Goal: Task Accomplishment & Management: Manage account settings

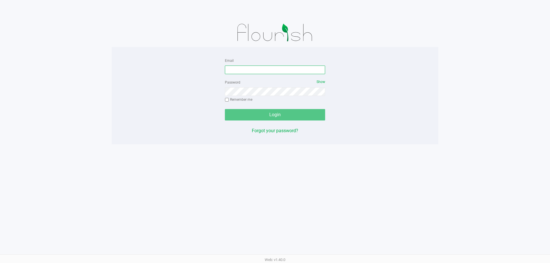
click at [279, 70] on input "Email" at bounding box center [275, 70] width 100 height 9
type input "[EMAIL_ADDRESS][DOMAIN_NAME]"
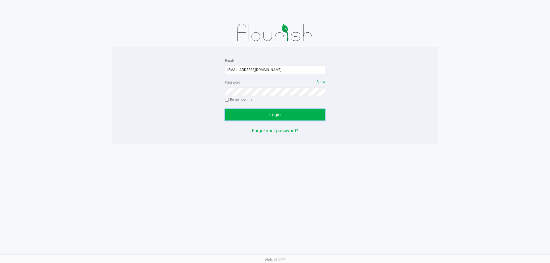
drag, startPoint x: 257, startPoint y: 117, endPoint x: 281, endPoint y: 132, distance: 27.5
click at [257, 117] on button "Login" at bounding box center [275, 114] width 100 height 11
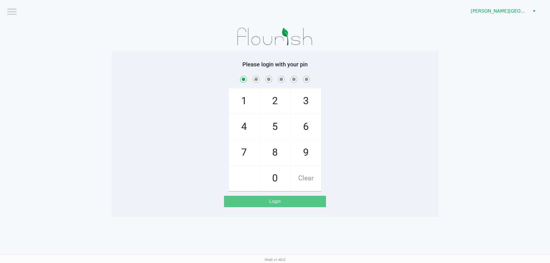
checkbox input "true"
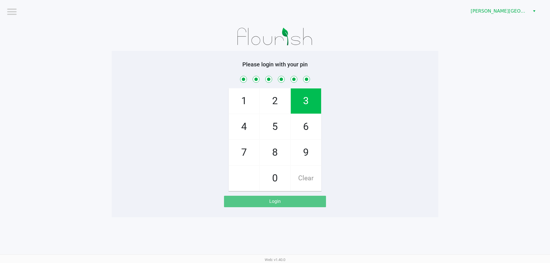
checkbox input "true"
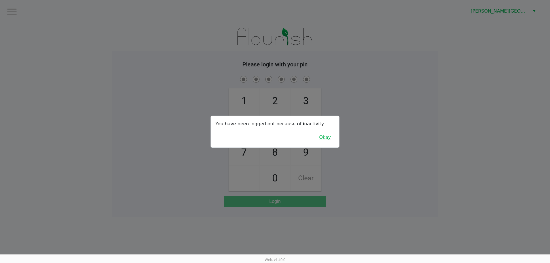
click at [330, 138] on button "Okay" at bounding box center [324, 137] width 19 height 11
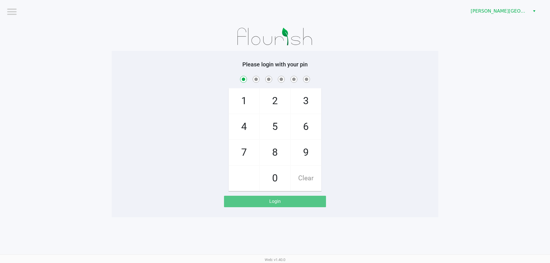
checkbox input "true"
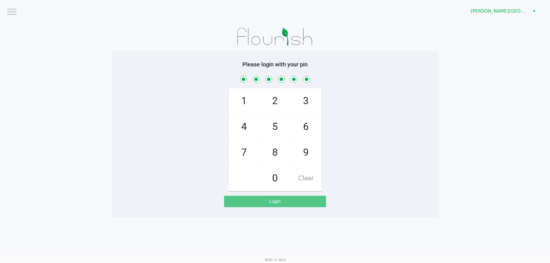
checkbox input "true"
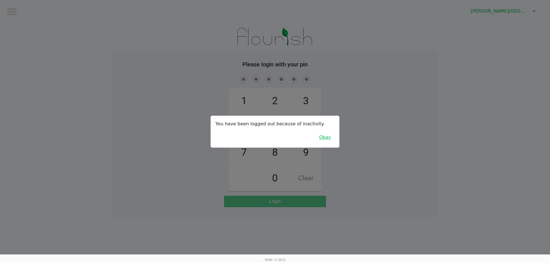
click at [327, 139] on button "Okay" at bounding box center [324, 137] width 19 height 11
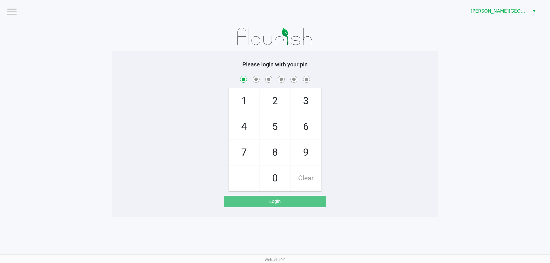
checkbox input "true"
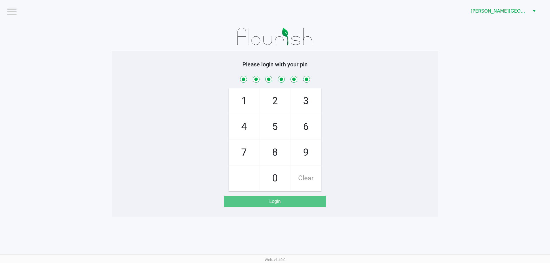
checkbox input "true"
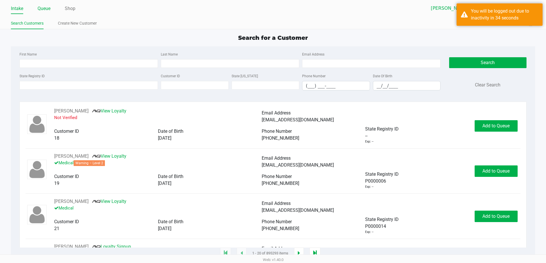
click at [41, 10] on link "Queue" at bounding box center [44, 9] width 13 height 8
click at [42, 10] on link "Queue" at bounding box center [44, 9] width 13 height 8
click at [45, 9] on link "Queue" at bounding box center [44, 9] width 13 height 8
click at [44, 7] on link "Queue" at bounding box center [44, 9] width 13 height 8
click at [50, 8] on link "Queue" at bounding box center [44, 9] width 13 height 8
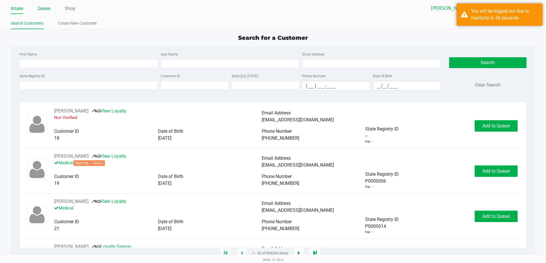
click at [40, 9] on link "Queue" at bounding box center [44, 9] width 13 height 8
click at [38, 9] on link "Queue" at bounding box center [44, 9] width 13 height 8
click at [39, 7] on link "Queue" at bounding box center [44, 9] width 13 height 8
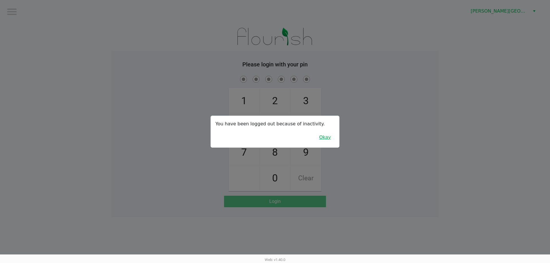
click at [323, 136] on button "Okay" at bounding box center [324, 137] width 19 height 11
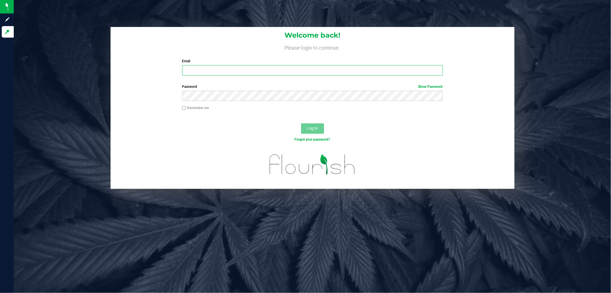
click at [231, 71] on input "Email" at bounding box center [312, 70] width 261 height 10
type input "rlarralde@liveparallel.com"
drag, startPoint x: 310, startPoint y: 127, endPoint x: 321, endPoint y: 126, distance: 11.5
click at [310, 127] on span "Log In" at bounding box center [312, 128] width 11 height 5
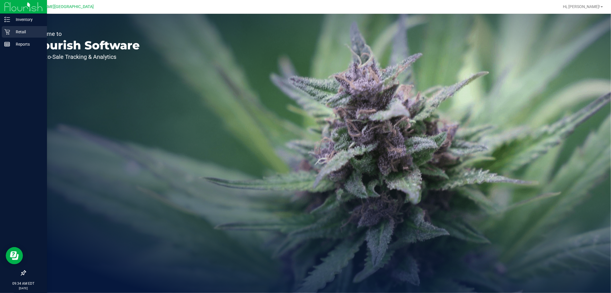
click at [16, 33] on p "Retail" at bounding box center [27, 31] width 34 height 7
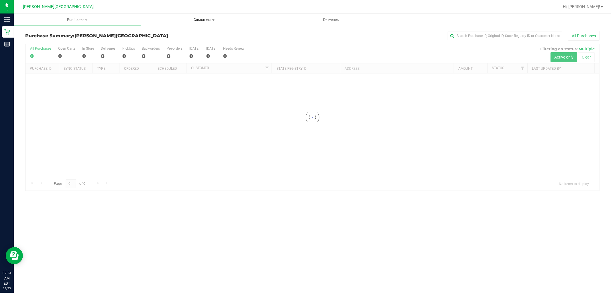
click at [202, 19] on span "Customers" at bounding box center [204, 19] width 126 height 5
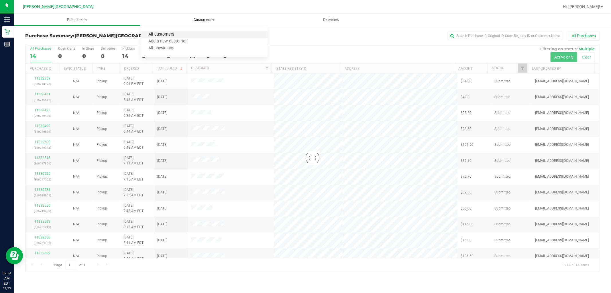
click at [168, 32] on span "All customers" at bounding box center [161, 34] width 41 height 5
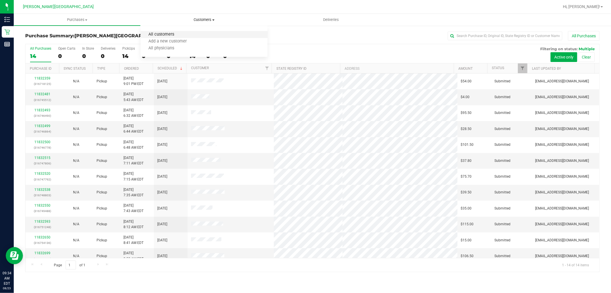
click at [167, 35] on span "All customers" at bounding box center [161, 34] width 41 height 5
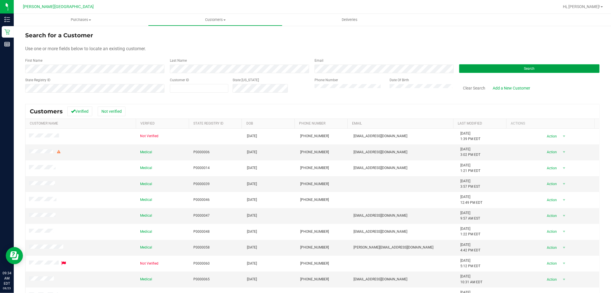
click at [525, 66] on span "Search" at bounding box center [529, 68] width 11 height 4
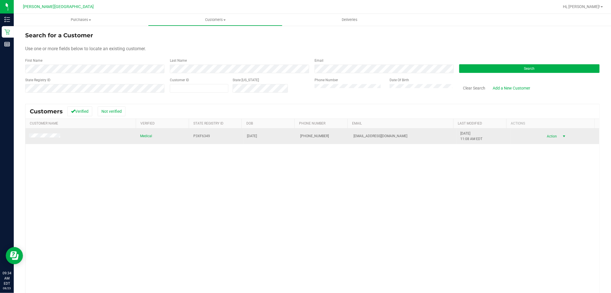
click at [562, 135] on span "select" at bounding box center [564, 136] width 5 height 5
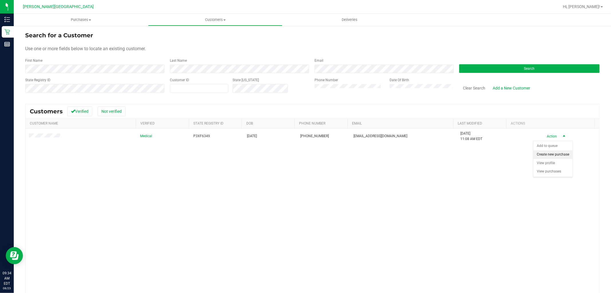
click at [557, 153] on li "Create new purchase" at bounding box center [553, 154] width 39 height 9
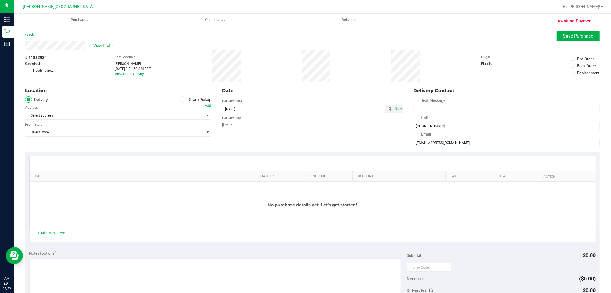
click at [194, 99] on label "Store Pickup" at bounding box center [196, 99] width 32 height 7
click at [0, 0] on input "Store Pickup" at bounding box center [0, 0] width 0 height 0
click at [125, 114] on span "Select Store" at bounding box center [115, 115] width 179 height 8
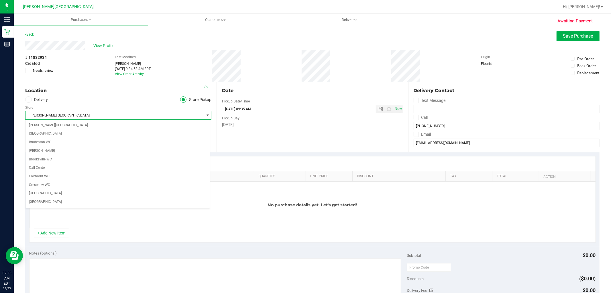
scroll to position [111, 0]
click at [128, 113] on span "[PERSON_NAME][GEOGRAPHIC_DATA]" at bounding box center [115, 115] width 179 height 8
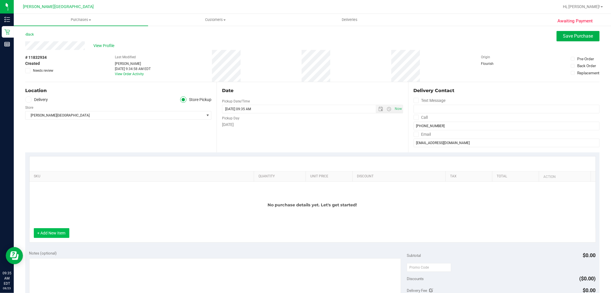
click at [52, 230] on button "+ Add New Item" at bounding box center [52, 233] width 36 height 10
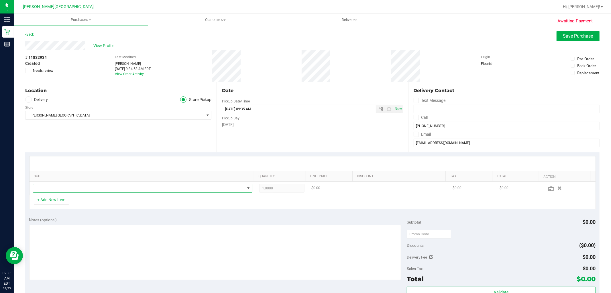
click at [52, 185] on span "NO DATA FOUND" at bounding box center [139, 188] width 212 height 8
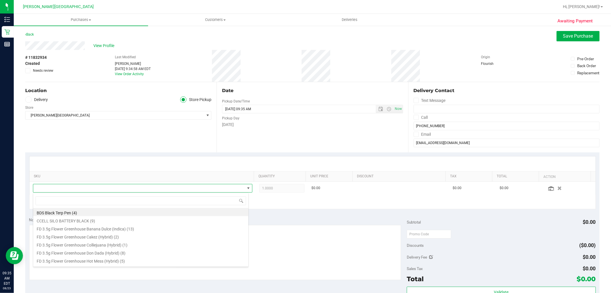
scroll to position [9, 214]
click at [41, 188] on span at bounding box center [139, 188] width 212 height 8
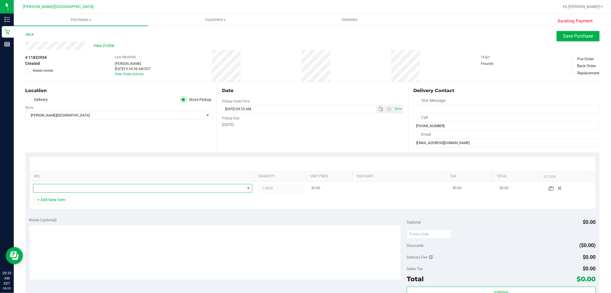
click at [41, 187] on span "NO DATA FOUND" at bounding box center [139, 188] width 212 height 8
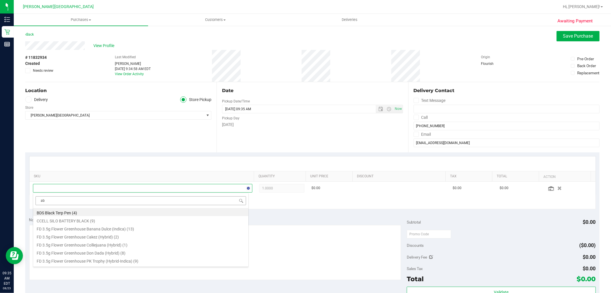
type input "abp"
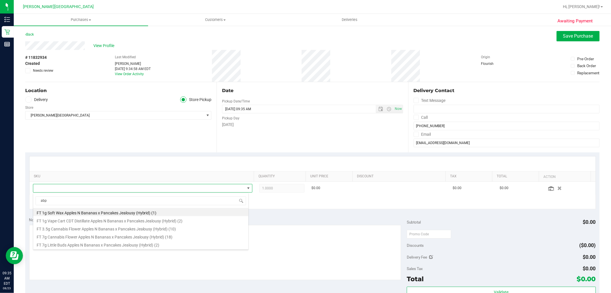
click at [106, 219] on li "FT 1g Vape Cart CDT Distillate Apples N Bananas x Pancakes Jealousy (Hybrid) (2)" at bounding box center [140, 220] width 215 height 8
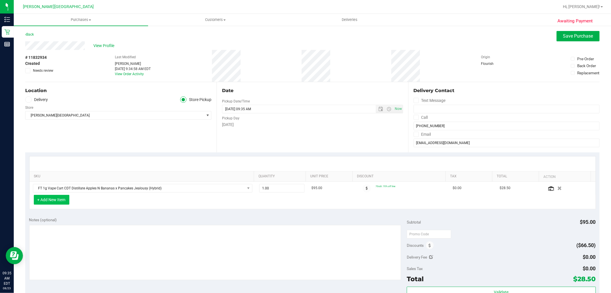
click at [54, 197] on button "+ Add New Item" at bounding box center [52, 200] width 36 height 10
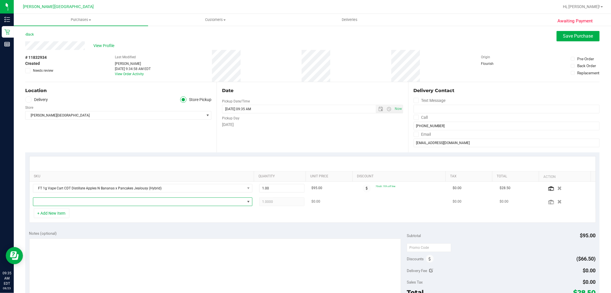
click at [128, 203] on span "NO DATA FOUND" at bounding box center [139, 201] width 212 height 8
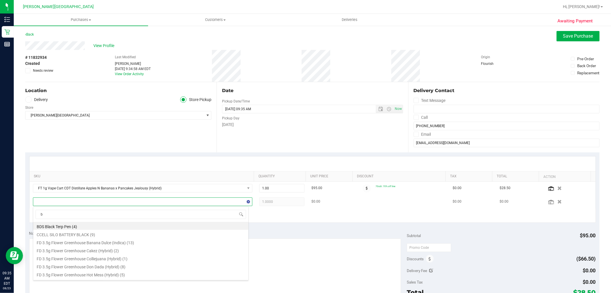
type input "bw"
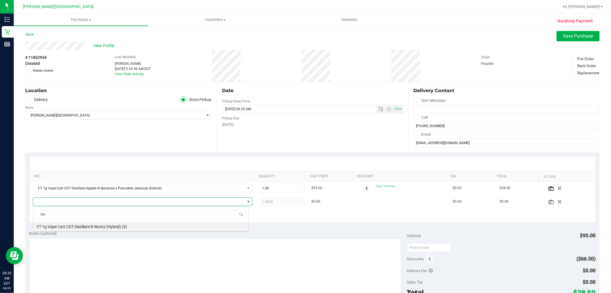
click at [113, 225] on li "FT 1g Vape Cart CDT Distillate B Wuntz (Hybrid) (3)" at bounding box center [140, 225] width 215 height 8
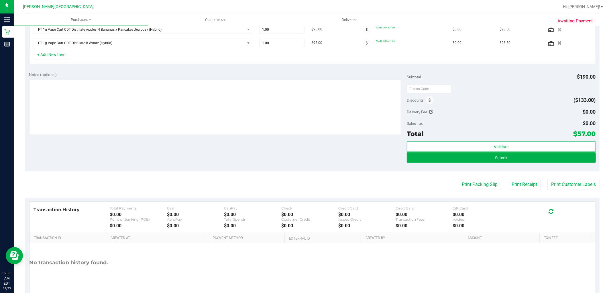
scroll to position [159, 0]
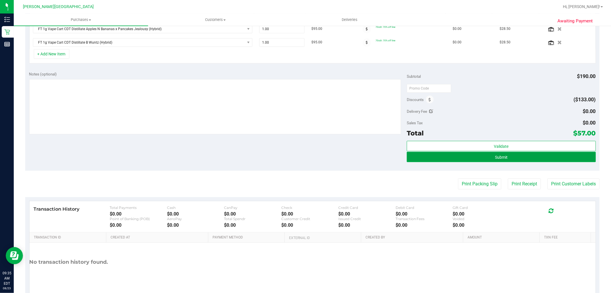
click at [472, 156] on button "Submit" at bounding box center [501, 157] width 189 height 10
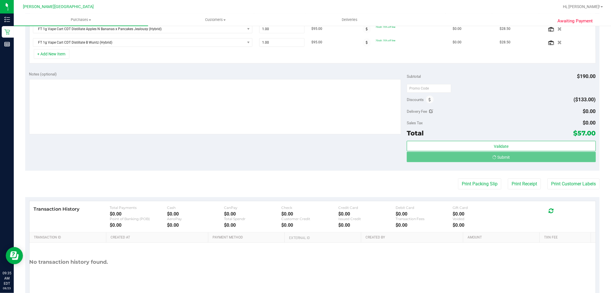
scroll to position [160, 0]
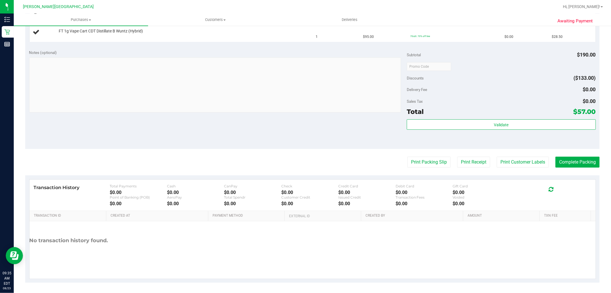
scroll to position [182, 0]
click at [419, 159] on button "Print Packing Slip" at bounding box center [428, 160] width 43 height 11
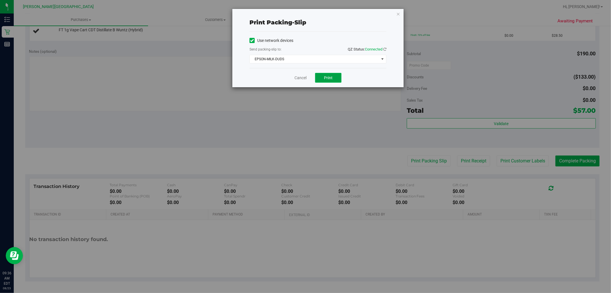
click at [328, 73] on button "Print" at bounding box center [328, 78] width 26 height 10
click at [303, 57] on span "EPSON-MILK-DUDS" at bounding box center [314, 59] width 129 height 8
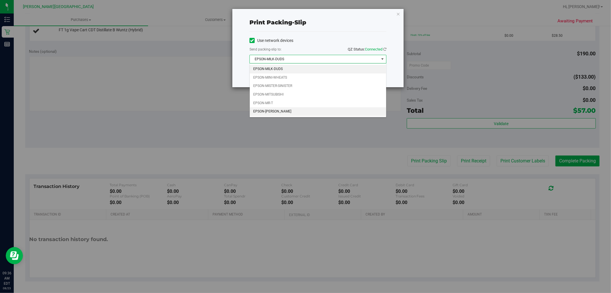
click at [279, 112] on li "EPSON-NASH-TAYLOR" at bounding box center [318, 111] width 136 height 9
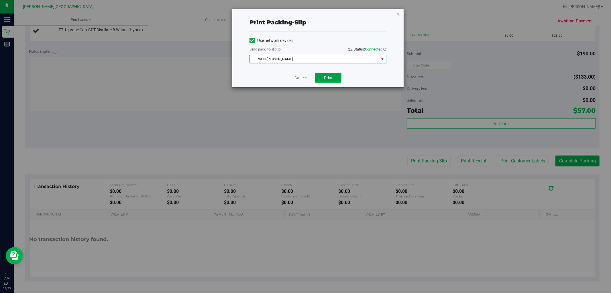
click at [327, 74] on button "Print" at bounding box center [328, 78] width 26 height 10
click at [302, 77] on link "Cancel" at bounding box center [301, 78] width 12 height 6
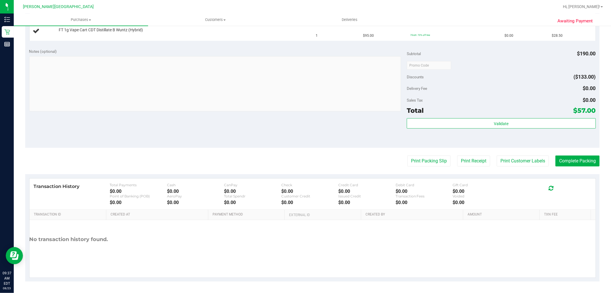
scroll to position [55, 0]
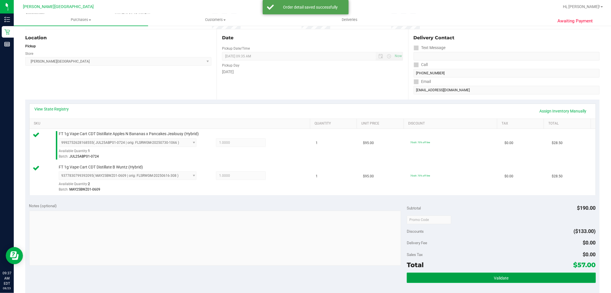
click at [453, 278] on button "Validate" at bounding box center [501, 277] width 189 height 10
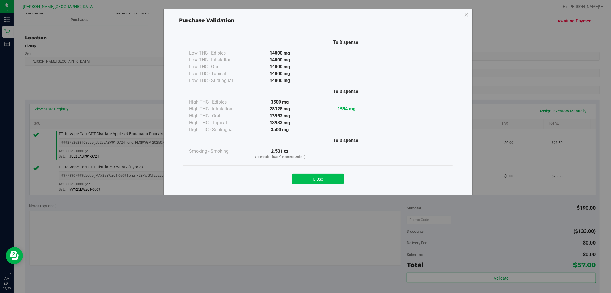
click at [320, 176] on button "Close" at bounding box center [318, 178] width 52 height 10
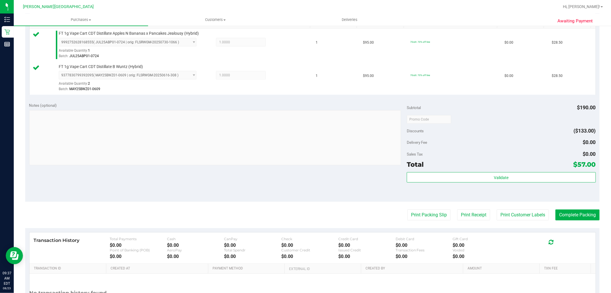
scroll to position [210, 0]
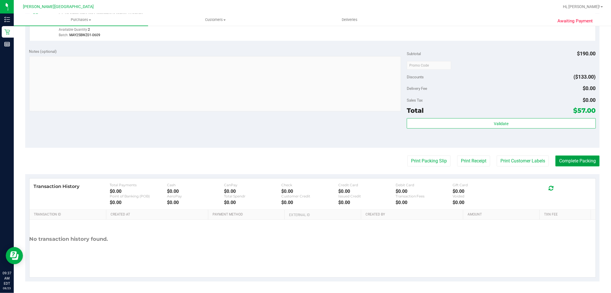
click at [584, 164] on button "Complete Packing" at bounding box center [578, 160] width 44 height 11
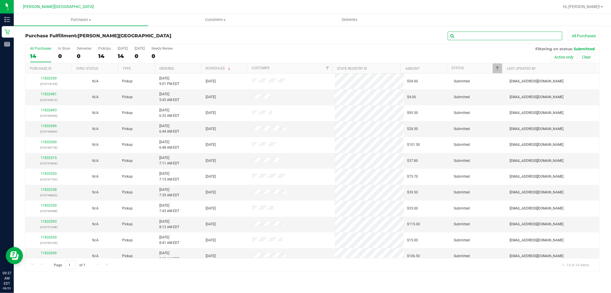
click at [508, 37] on input "text" at bounding box center [505, 36] width 115 height 9
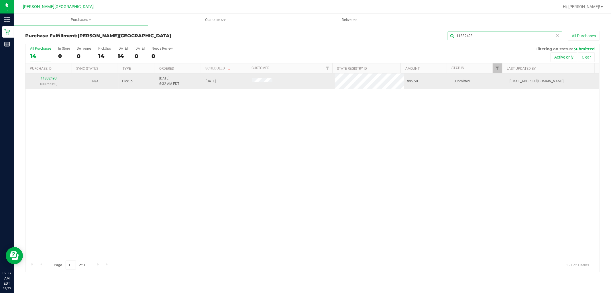
type input "11832493"
click at [50, 79] on link "11832493" at bounding box center [49, 78] width 16 height 4
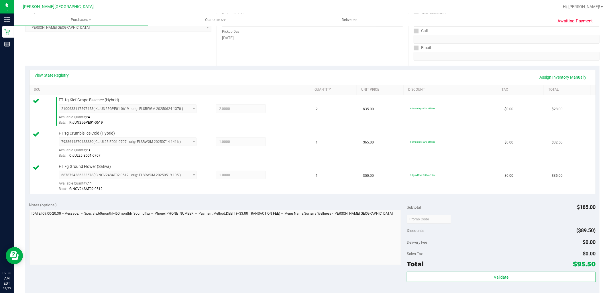
scroll to position [243, 0]
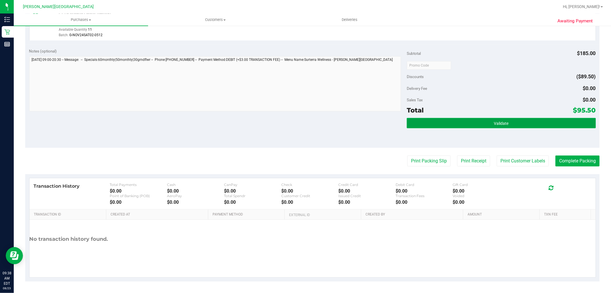
click at [505, 122] on button "Validate" at bounding box center [501, 123] width 189 height 10
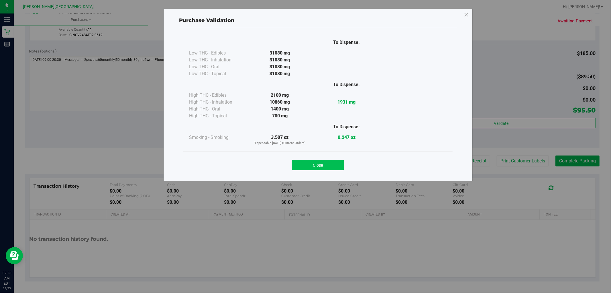
click at [321, 163] on button "Close" at bounding box center [318, 165] width 52 height 10
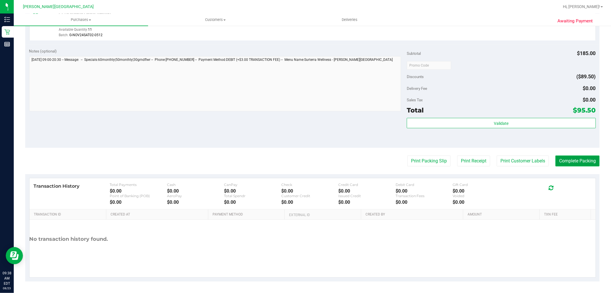
click at [568, 159] on button "Complete Packing" at bounding box center [578, 160] width 44 height 11
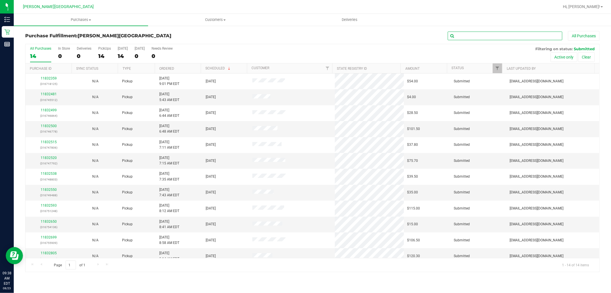
click at [461, 37] on input "text" at bounding box center [505, 36] width 115 height 9
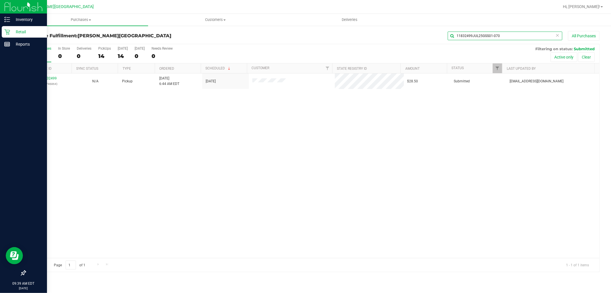
type input "11832499JUL25GSS01-0707"
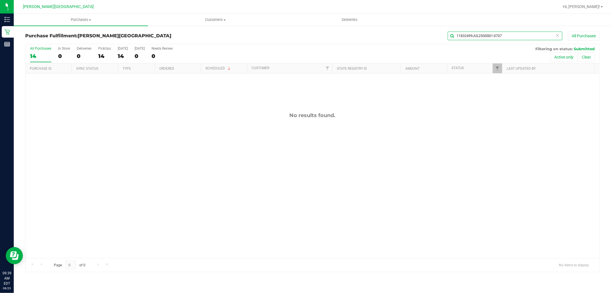
drag, startPoint x: 508, startPoint y: 35, endPoint x: 179, endPoint y: 32, distance: 329.5
click at [179, 32] on div "Purchase Fulfillment: Merritt Island WC 11832499JUL25GSS01-0707 All Purchases" at bounding box center [312, 37] width 574 height 13
type input "118324991183249911832499"
drag, startPoint x: 509, startPoint y: 36, endPoint x: 433, endPoint y: 32, distance: 76.0
click at [433, 32] on div "118324991183249911832499 All Purchases" at bounding box center [408, 36] width 383 height 10
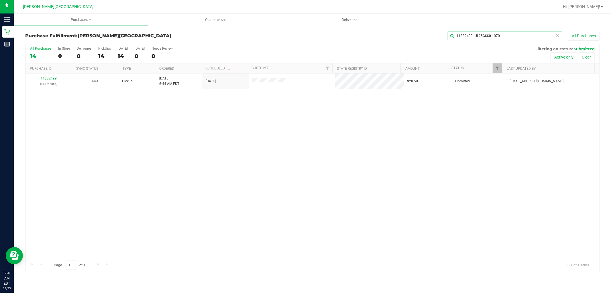
type input "11832499JUL25GSS01-0707"
drag, startPoint x: 501, startPoint y: 33, endPoint x: 413, endPoint y: 55, distance: 91.0
click at [413, 55] on div "Purchase Fulfillment: Merritt Island WC 11832499JUL25GSS01-0707 All Purchases A…" at bounding box center [312, 151] width 574 height 241
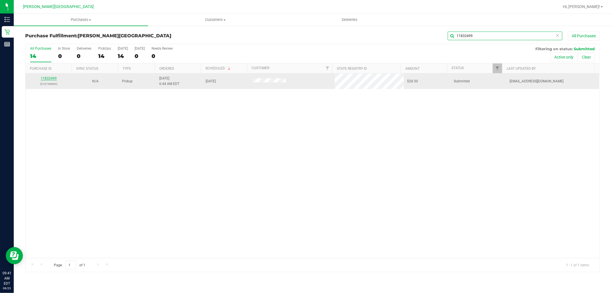
type input "11832499"
click at [48, 79] on link "11832499" at bounding box center [49, 78] width 16 height 4
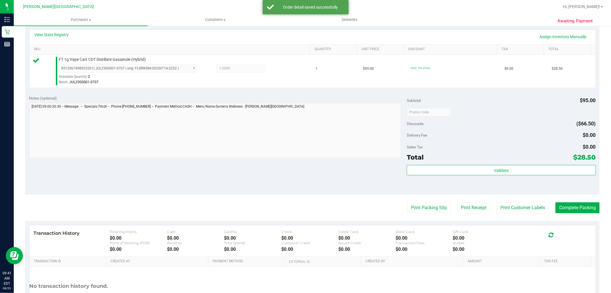
scroll to position [159, 0]
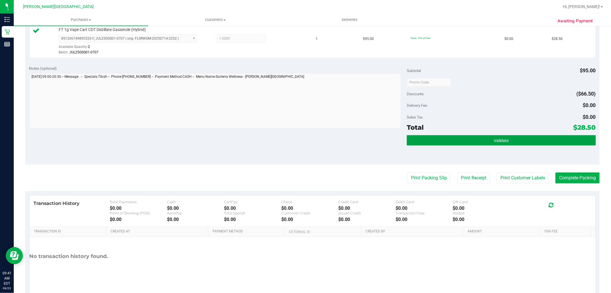
click at [506, 137] on button "Validate" at bounding box center [501, 140] width 189 height 10
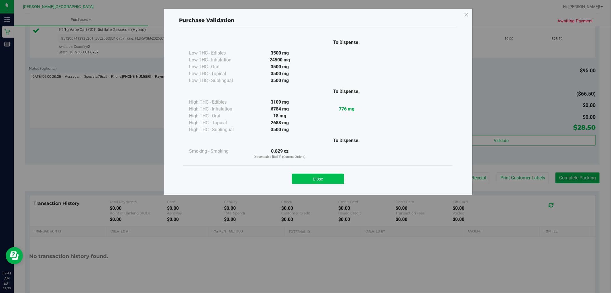
click at [308, 178] on button "Close" at bounding box center [318, 178] width 52 height 10
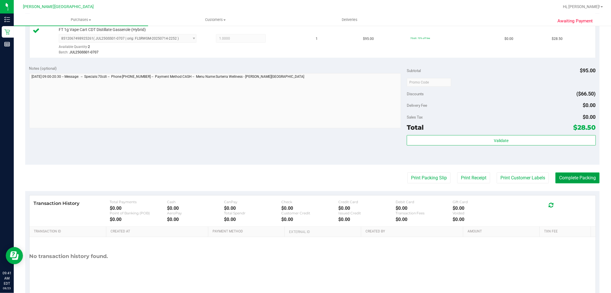
click at [570, 173] on button "Complete Packing" at bounding box center [578, 177] width 44 height 11
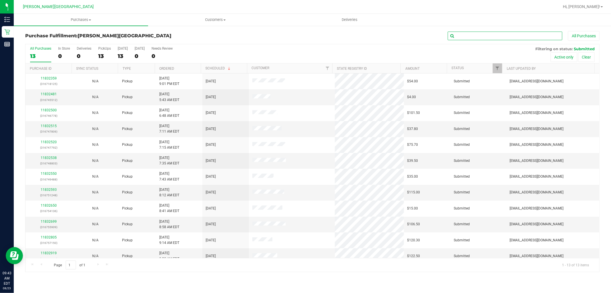
click at [483, 34] on input "text" at bounding box center [505, 36] width 115 height 9
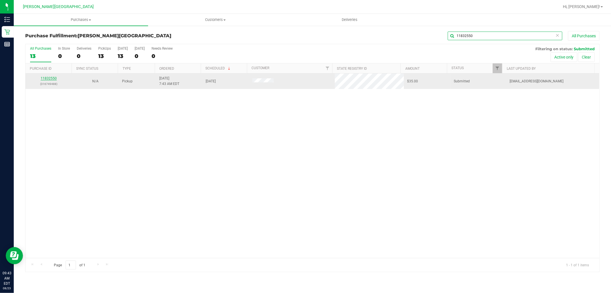
type input "11832550"
click at [53, 78] on link "11832550" at bounding box center [49, 78] width 16 height 4
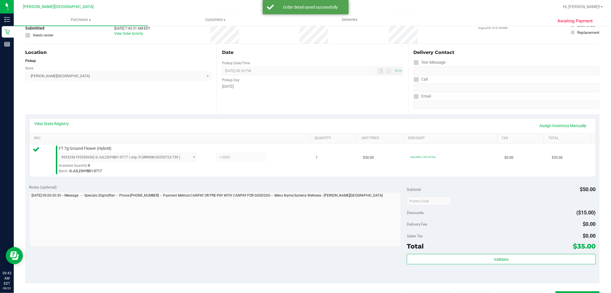
scroll to position [127, 0]
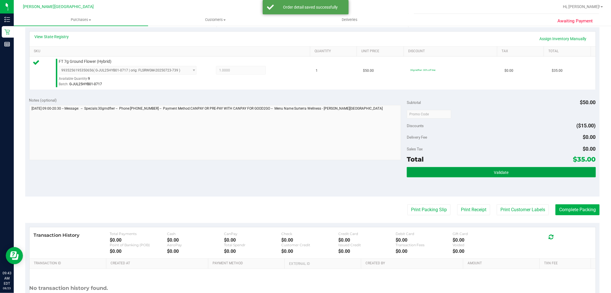
click at [464, 172] on button "Validate" at bounding box center [501, 172] width 189 height 10
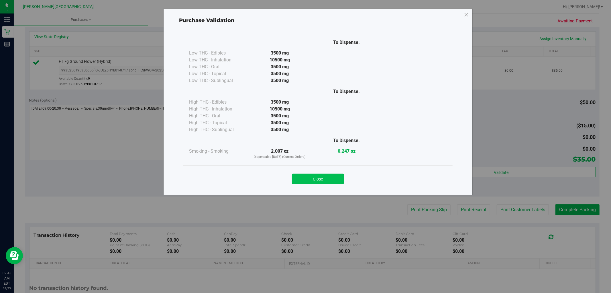
click at [327, 178] on button "Close" at bounding box center [318, 178] width 52 height 10
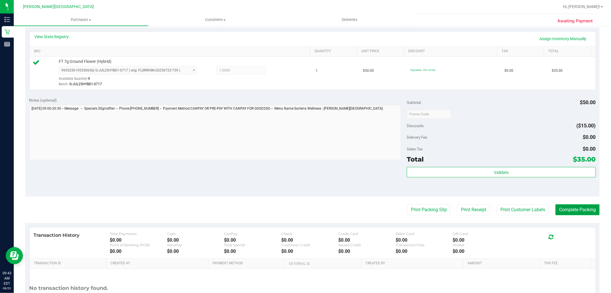
click at [578, 210] on button "Complete Packing" at bounding box center [578, 209] width 44 height 11
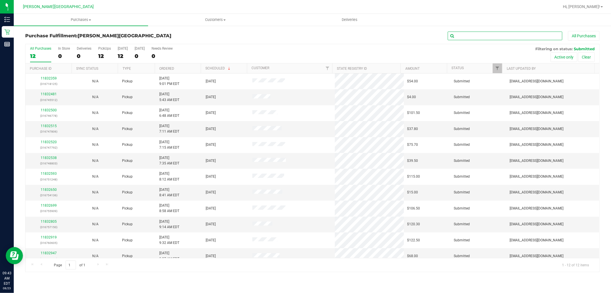
click at [460, 36] on input "text" at bounding box center [505, 36] width 115 height 9
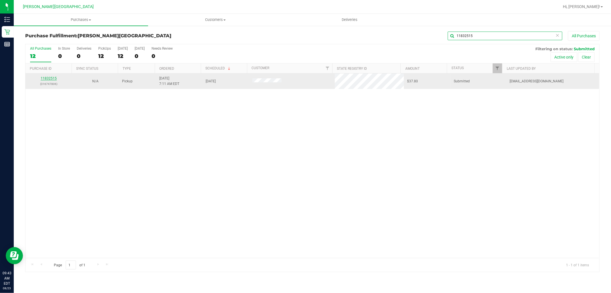
type input "11832515"
click at [47, 77] on link "11832515" at bounding box center [49, 78] width 16 height 4
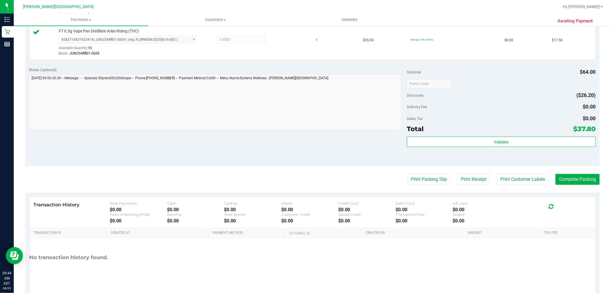
scroll to position [210, 0]
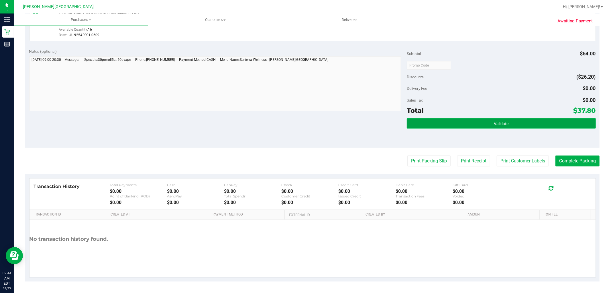
click at [494, 124] on span "Validate" at bounding box center [501, 123] width 15 height 5
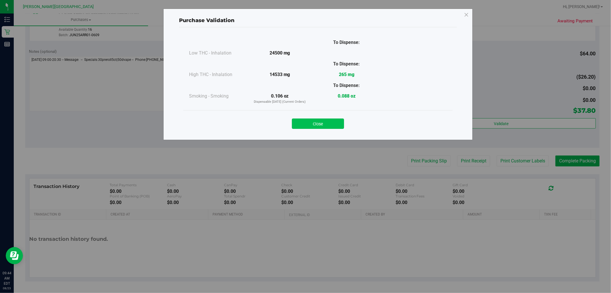
click at [324, 123] on button "Close" at bounding box center [318, 123] width 52 height 10
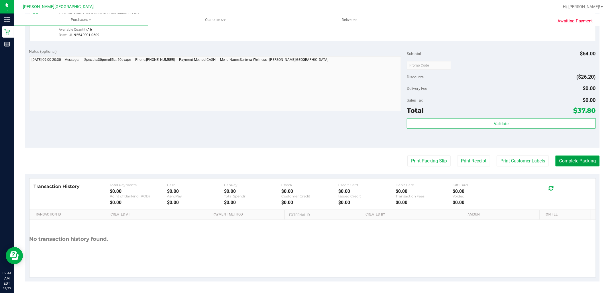
click at [572, 160] on button "Complete Packing" at bounding box center [578, 160] width 44 height 11
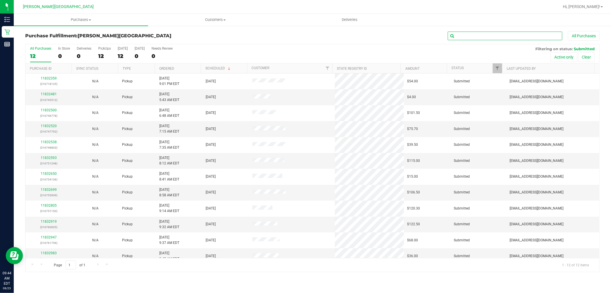
click at [464, 35] on input "text" at bounding box center [505, 36] width 115 height 9
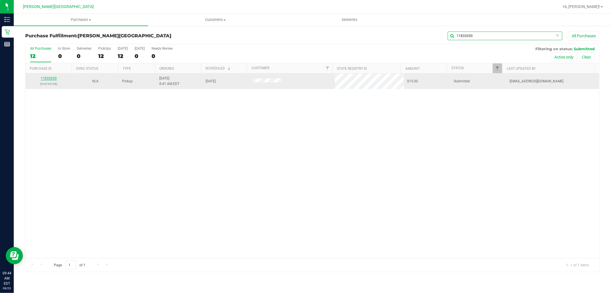
type input "11832650"
click at [44, 79] on link "11832650" at bounding box center [49, 78] width 16 height 4
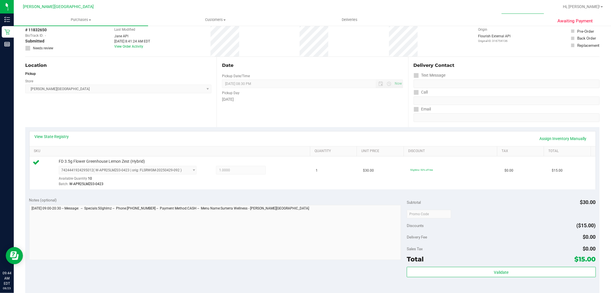
scroll to position [176, 0]
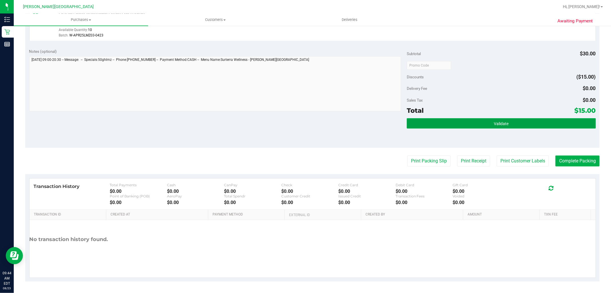
click at [489, 121] on button "Validate" at bounding box center [501, 123] width 189 height 10
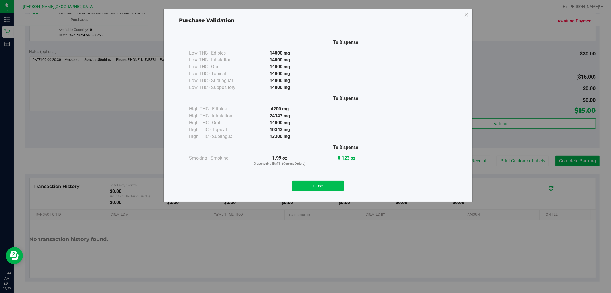
click at [311, 184] on button "Close" at bounding box center [318, 185] width 52 height 10
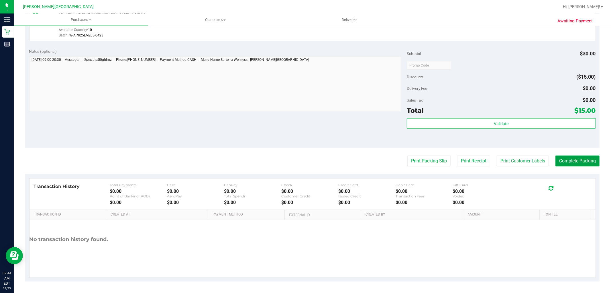
drag, startPoint x: 580, startPoint y: 160, endPoint x: 580, endPoint y: 162, distance: 2.9
click at [580, 159] on button "Complete Packing" at bounding box center [578, 160] width 44 height 11
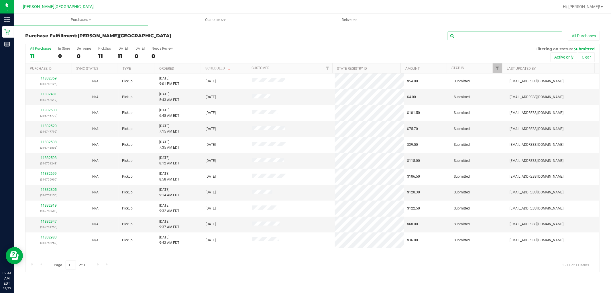
click at [469, 36] on input "text" at bounding box center [505, 36] width 115 height 9
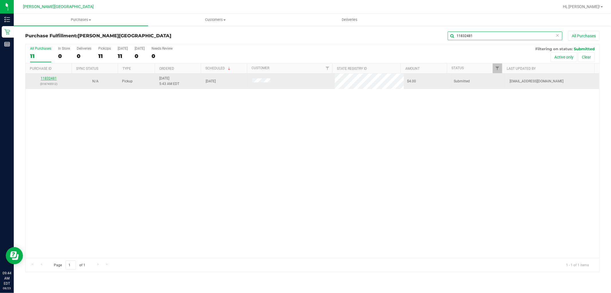
type input "11832481"
click at [44, 76] on link "11832481" at bounding box center [49, 78] width 16 height 4
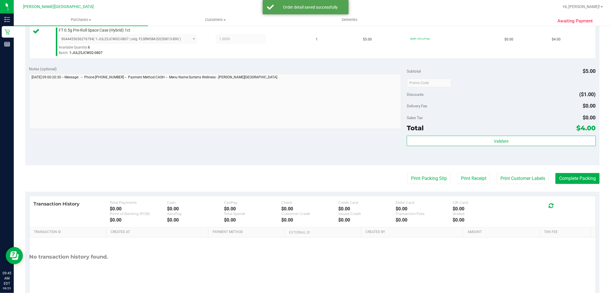
scroll to position [159, 0]
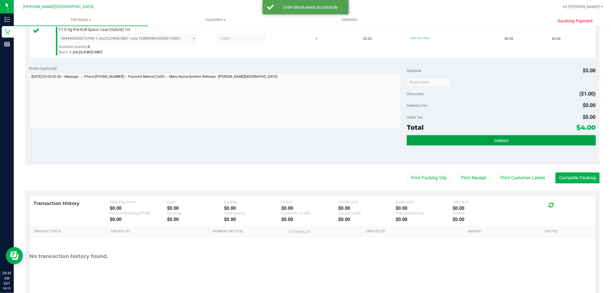
click at [462, 138] on button "Validate" at bounding box center [501, 140] width 189 height 10
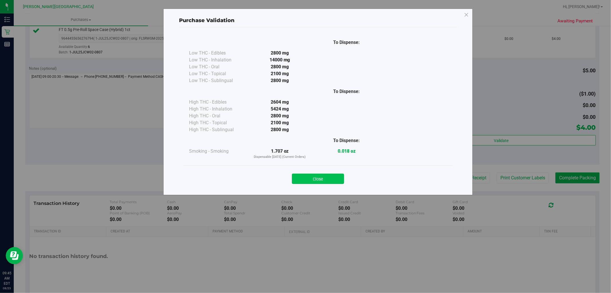
click at [318, 181] on button "Close" at bounding box center [318, 178] width 52 height 10
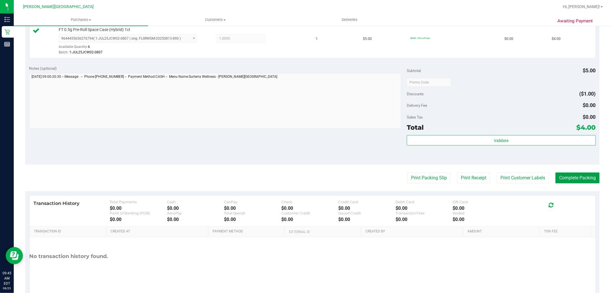
click at [581, 179] on button "Complete Packing" at bounding box center [578, 177] width 44 height 11
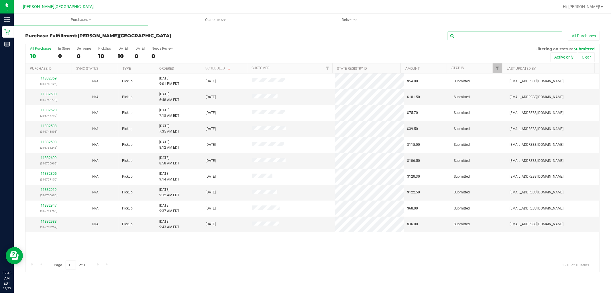
click at [468, 34] on input "text" at bounding box center [505, 36] width 115 height 9
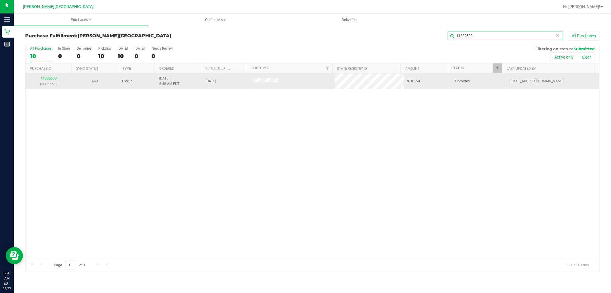
type input "11832500"
click at [48, 78] on link "11832500" at bounding box center [49, 78] width 16 height 4
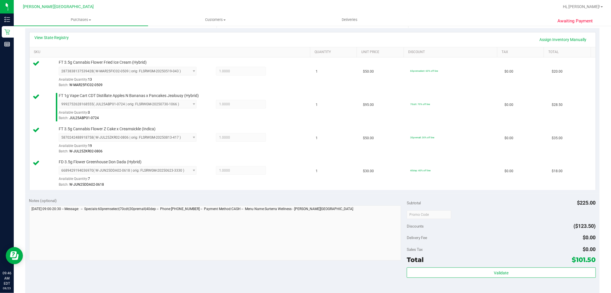
scroll to position [127, 0]
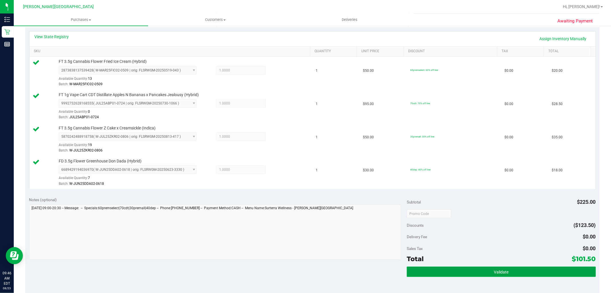
click at [460, 271] on button "Validate" at bounding box center [501, 271] width 189 height 10
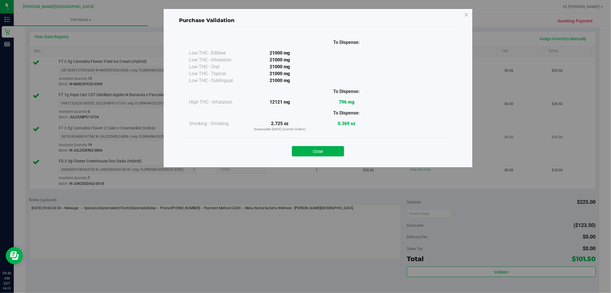
drag, startPoint x: 313, startPoint y: 154, endPoint x: 313, endPoint y: 151, distance: 3.2
click at [313, 154] on button "Close" at bounding box center [318, 151] width 52 height 10
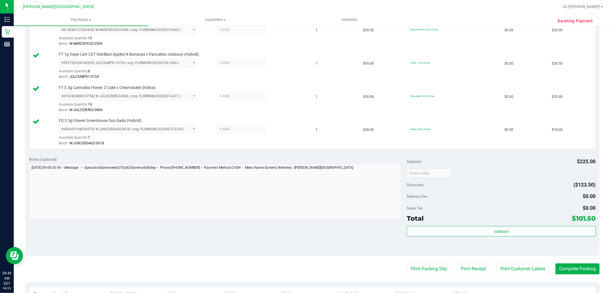
scroll to position [254, 0]
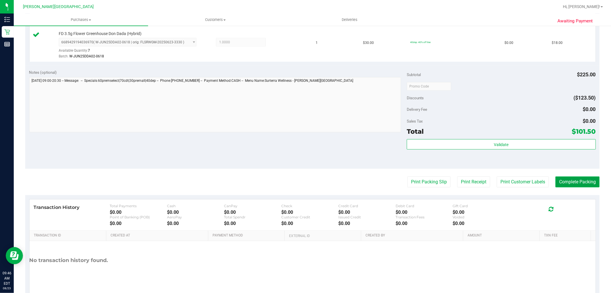
click at [574, 183] on button "Complete Packing" at bounding box center [578, 181] width 44 height 11
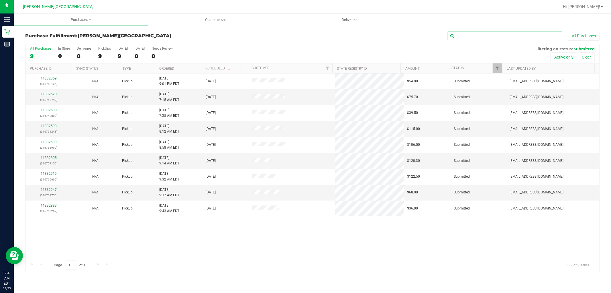
click at [519, 36] on input "text" at bounding box center [505, 36] width 115 height 9
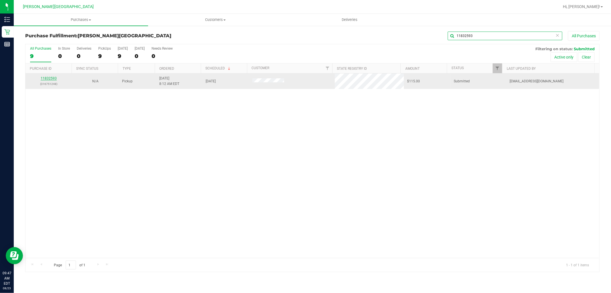
type input "11832593"
click at [52, 79] on link "11832593" at bounding box center [49, 78] width 16 height 4
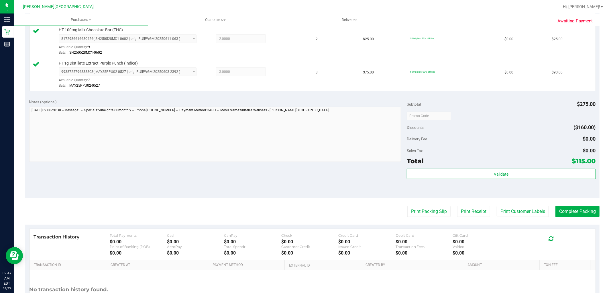
scroll to position [159, 0]
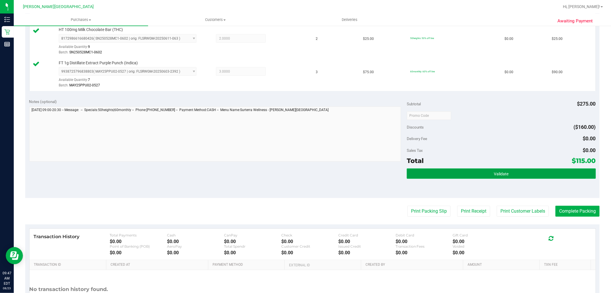
click at [497, 174] on span "Validate" at bounding box center [501, 173] width 15 height 5
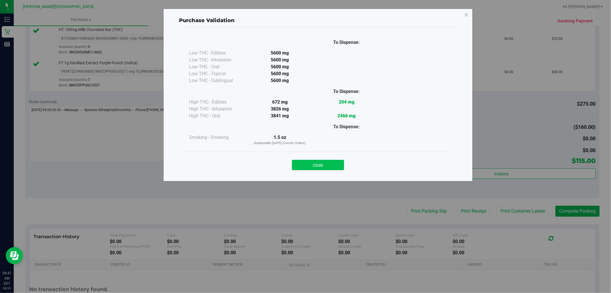
click at [324, 164] on button "Close" at bounding box center [318, 165] width 52 height 10
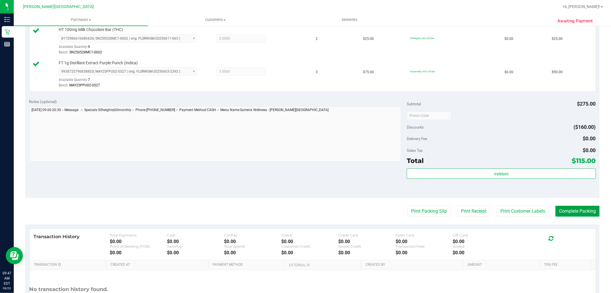
click at [575, 209] on button "Complete Packing" at bounding box center [578, 210] width 44 height 11
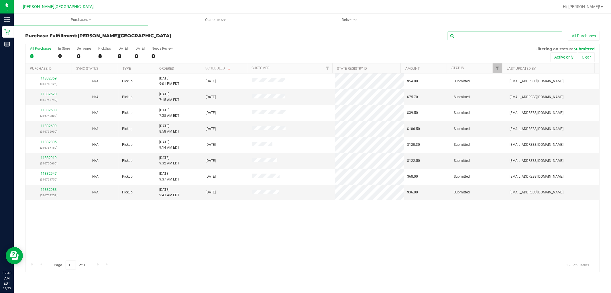
click at [468, 33] on input "text" at bounding box center [505, 36] width 115 height 9
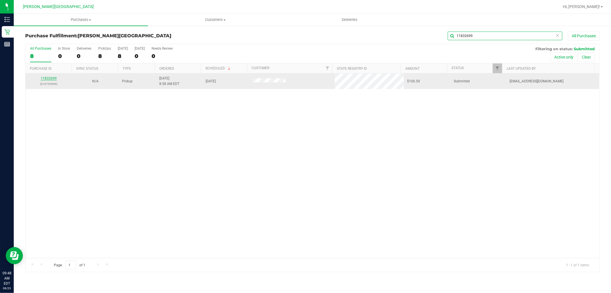
type input "11832699"
click at [47, 78] on link "11832699" at bounding box center [49, 78] width 16 height 4
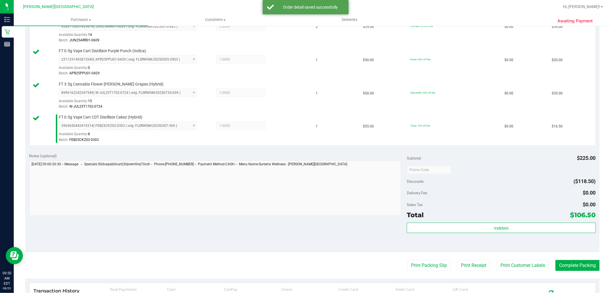
scroll to position [191, 0]
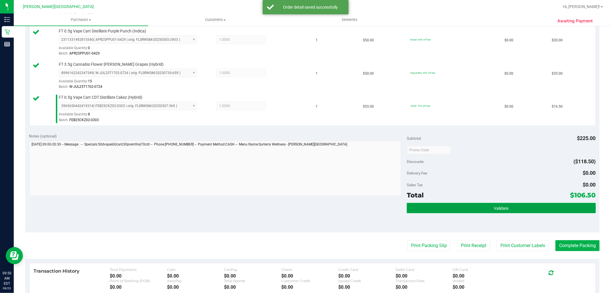
click at [513, 204] on button "Validate" at bounding box center [501, 208] width 189 height 10
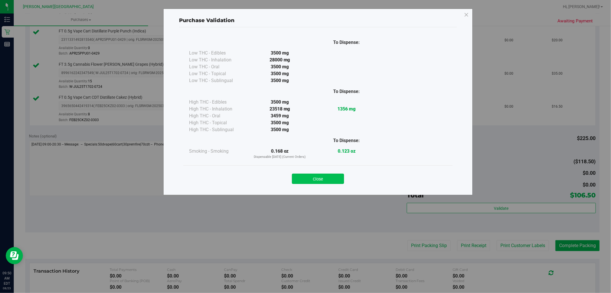
click at [317, 176] on button "Close" at bounding box center [318, 178] width 52 height 10
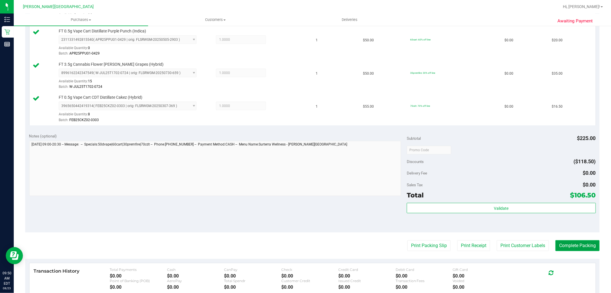
click at [567, 243] on button "Complete Packing" at bounding box center [578, 245] width 44 height 11
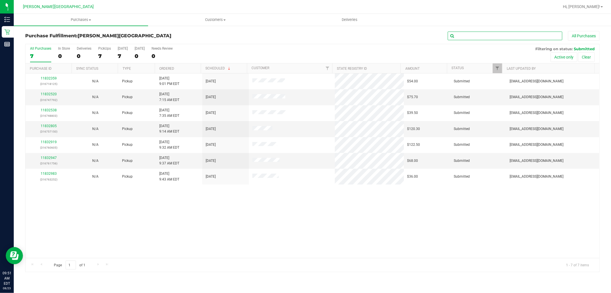
click at [497, 34] on input "text" at bounding box center [505, 36] width 115 height 9
type input "11832699"
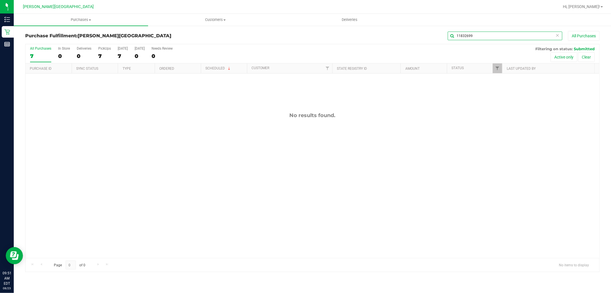
drag, startPoint x: 486, startPoint y: 36, endPoint x: 419, endPoint y: 29, distance: 66.5
click at [426, 37] on div "11832699 All Purchases" at bounding box center [408, 36] width 383 height 10
type input "1183269911832538"
drag, startPoint x: 499, startPoint y: 37, endPoint x: 75, endPoint y: 24, distance: 423.9
click at [77, 25] on retail "Purchases Summary of purchases Fulfillment All purchases Customers All customer…" at bounding box center [312, 146] width 597 height 264
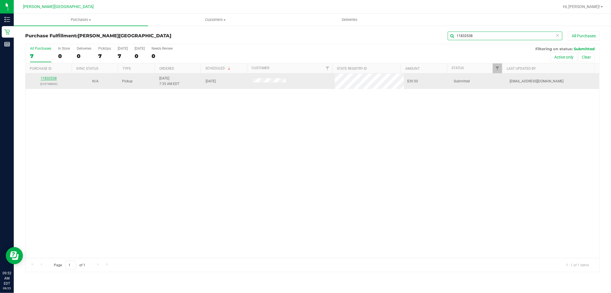
type input "11832538"
click at [51, 76] on link "11832538" at bounding box center [49, 78] width 16 height 4
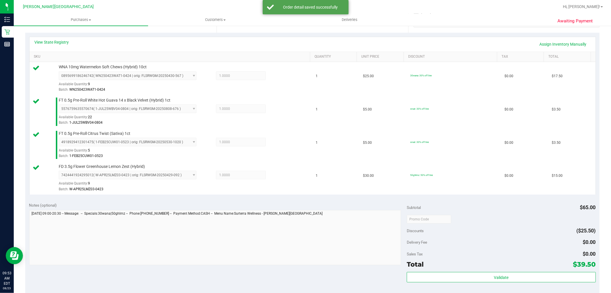
scroll to position [127, 0]
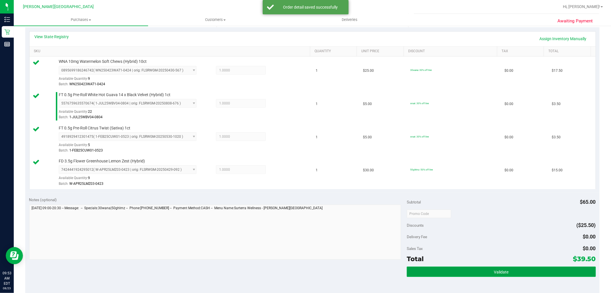
click at [502, 270] on span "Validate" at bounding box center [501, 271] width 15 height 5
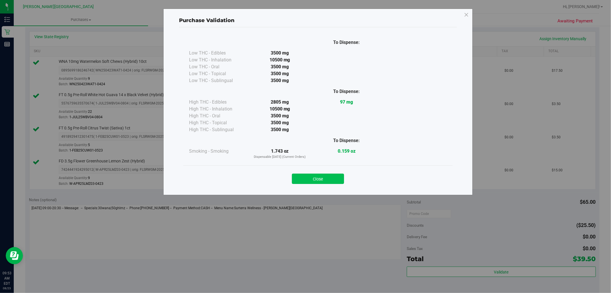
click at [331, 176] on button "Close" at bounding box center [318, 178] width 52 height 10
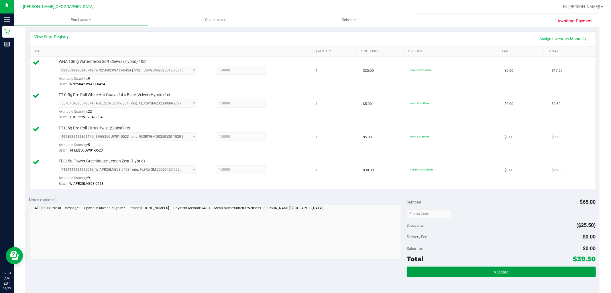
click at [532, 271] on button "Validate" at bounding box center [501, 271] width 189 height 10
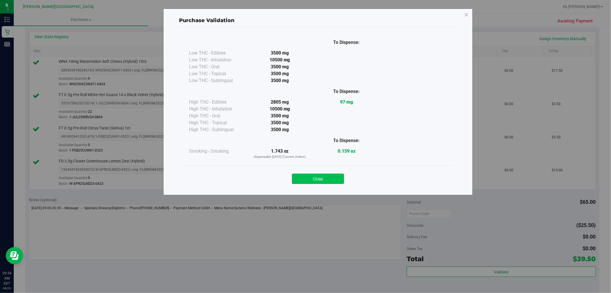
click at [302, 176] on button "Close" at bounding box center [318, 178] width 52 height 10
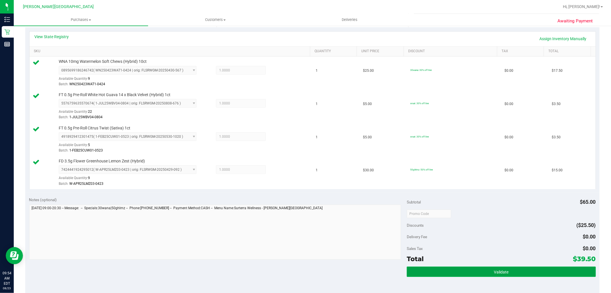
click at [476, 272] on button "Validate" at bounding box center [501, 271] width 189 height 10
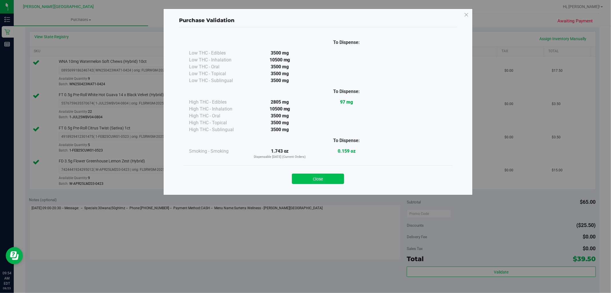
click at [325, 176] on button "Close" at bounding box center [318, 178] width 52 height 10
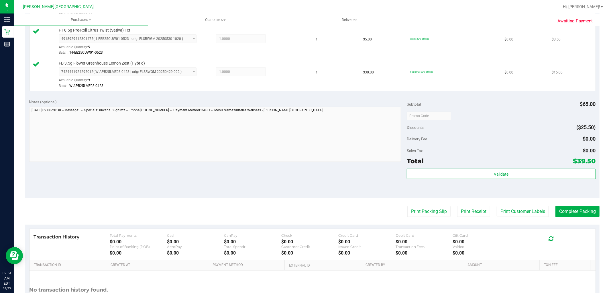
scroll to position [254, 0]
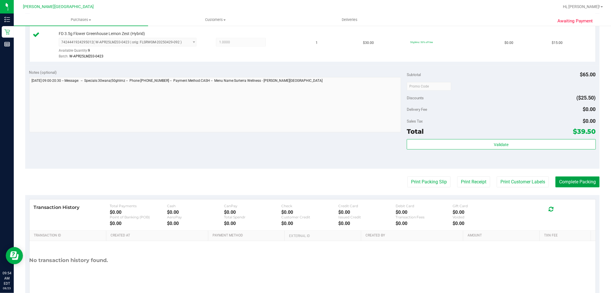
click at [577, 181] on button "Complete Packing" at bounding box center [578, 181] width 44 height 11
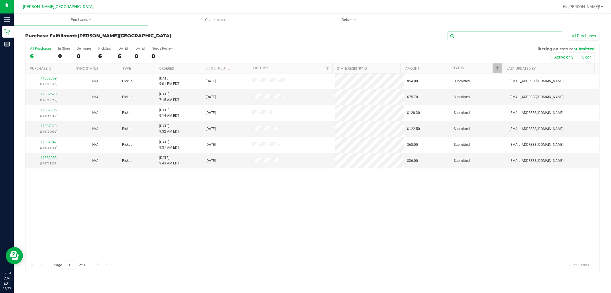
click at [497, 32] on input "text" at bounding box center [505, 36] width 115 height 9
type input "11832699"
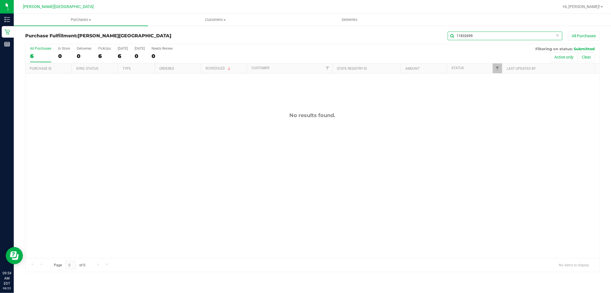
drag, startPoint x: 511, startPoint y: 34, endPoint x: 396, endPoint y: 46, distance: 115.2
click at [396, 46] on div "Purchase Fulfillment: Merritt Island WC 11832699 All Purchases All Purchases 6 …" at bounding box center [312, 151] width 574 height 241
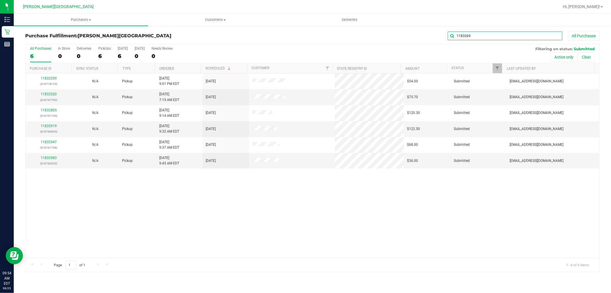
type input "11832699"
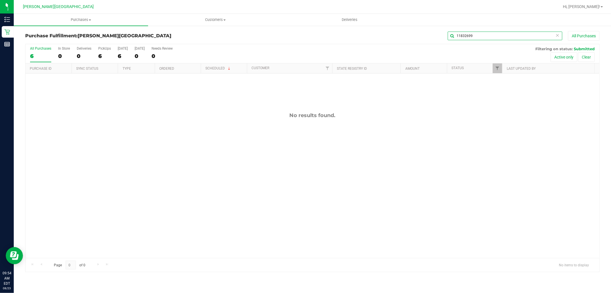
drag, startPoint x: 457, startPoint y: 35, endPoint x: 435, endPoint y: 36, distance: 22.4
click at [435, 36] on div "11832699 All Purchases" at bounding box center [408, 36] width 383 height 10
type input "11832699"
drag, startPoint x: 489, startPoint y: 35, endPoint x: 332, endPoint y: 35, distance: 157.0
click at [338, 35] on div "11832699 All Purchases" at bounding box center [408, 36] width 383 height 10
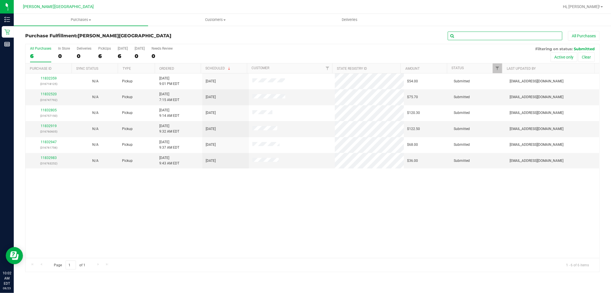
click at [474, 37] on input "text" at bounding box center [505, 36] width 115 height 9
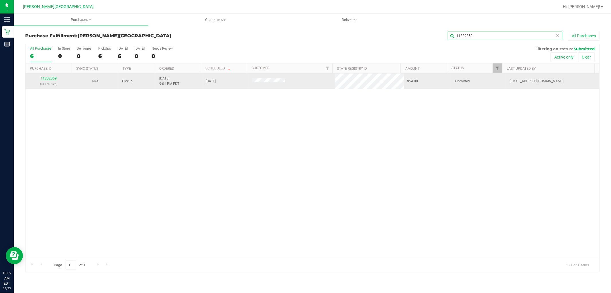
type input "11832359"
click at [52, 77] on link "11832359" at bounding box center [49, 78] width 16 height 4
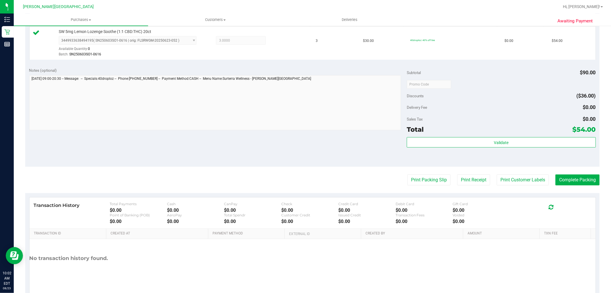
scroll to position [176, 0]
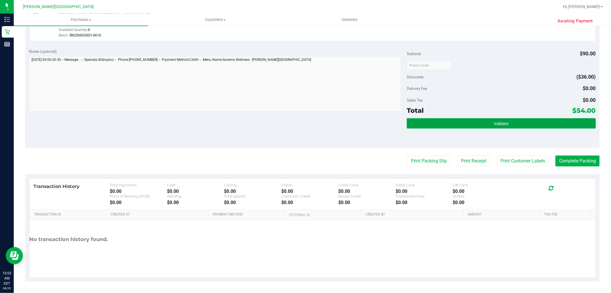
click at [504, 124] on span "Validate" at bounding box center [501, 123] width 15 height 5
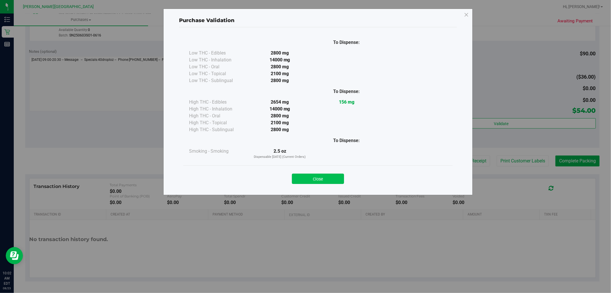
click at [321, 174] on button "Close" at bounding box center [318, 178] width 52 height 10
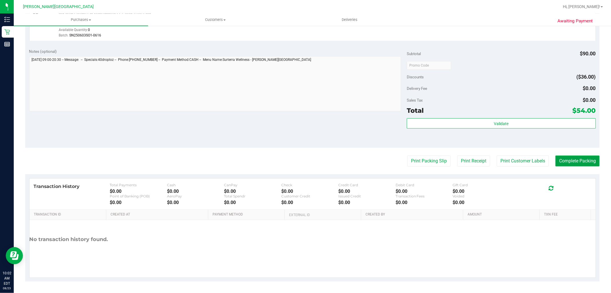
click at [577, 159] on button "Complete Packing" at bounding box center [578, 160] width 44 height 11
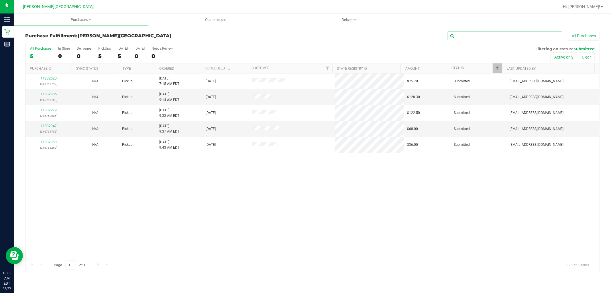
click at [483, 36] on input "text" at bounding box center [505, 36] width 115 height 9
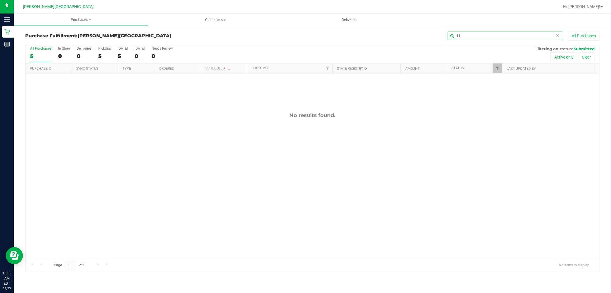
type input "1"
click at [470, 38] on input "text" at bounding box center [505, 36] width 115 height 9
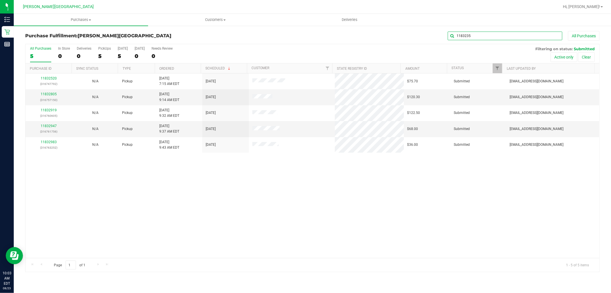
type input "11832359"
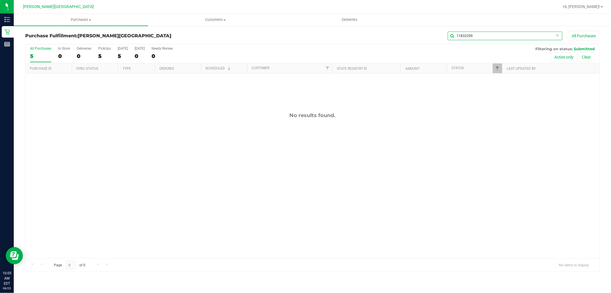
drag, startPoint x: 497, startPoint y: 36, endPoint x: 267, endPoint y: 34, distance: 229.8
click at [268, 35] on div "11832359 All Purchases" at bounding box center [408, 36] width 383 height 10
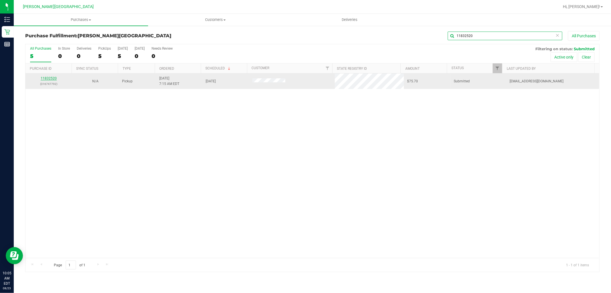
type input "11832520"
click at [49, 76] on link "11832520" at bounding box center [49, 78] width 16 height 4
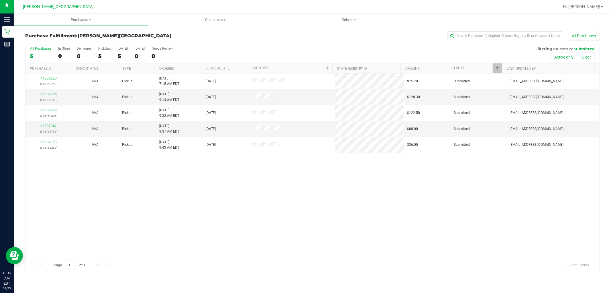
drag, startPoint x: 456, startPoint y: 32, endPoint x: 459, endPoint y: 36, distance: 5.3
click at [457, 34] on div "All Purchases" at bounding box center [408, 36] width 383 height 10
click at [483, 28] on div "Purchase Fulfillment: Merritt Island WC All Purchases All Purchases 5 In Store …" at bounding box center [312, 151] width 597 height 252
click at [486, 36] on input "text" at bounding box center [505, 36] width 115 height 9
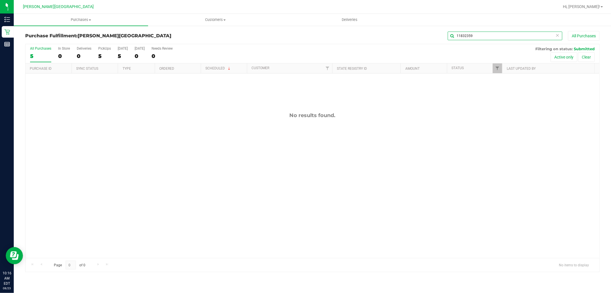
type input "11832359"
click at [85, 18] on span "Purchases" at bounding box center [81, 19] width 134 height 5
click at [36, 40] on span "Fulfillment" at bounding box center [32, 41] width 36 height 5
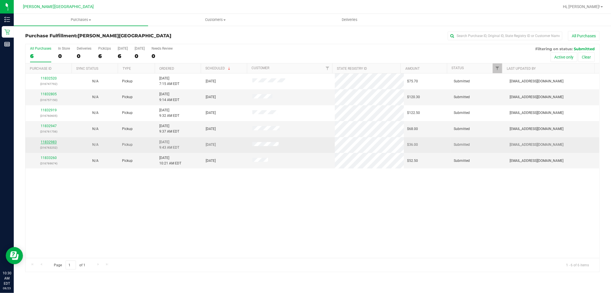
click at [49, 141] on link "11832983" at bounding box center [49, 142] width 16 height 4
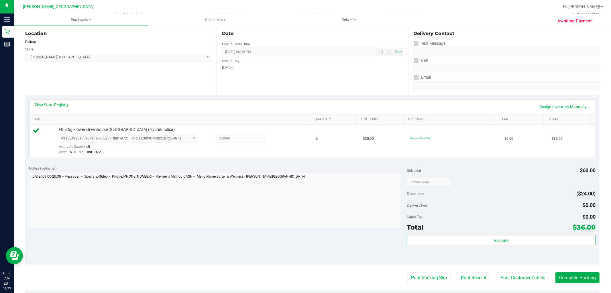
scroll to position [127, 0]
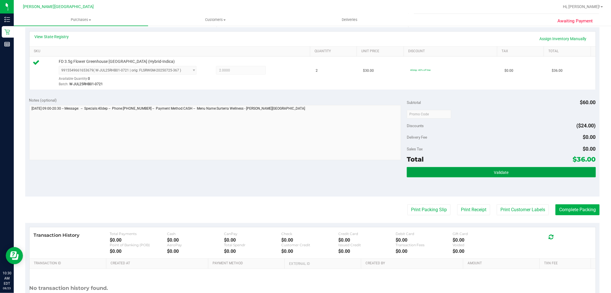
click at [441, 172] on button "Validate" at bounding box center [501, 172] width 189 height 10
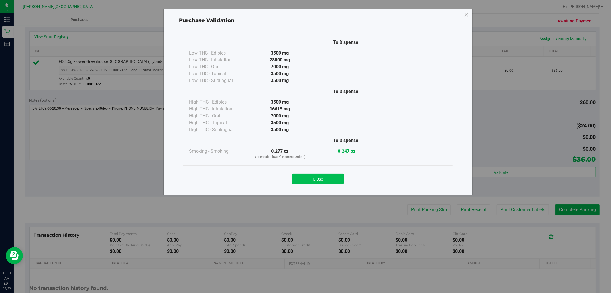
click at [324, 179] on button "Close" at bounding box center [318, 178] width 52 height 10
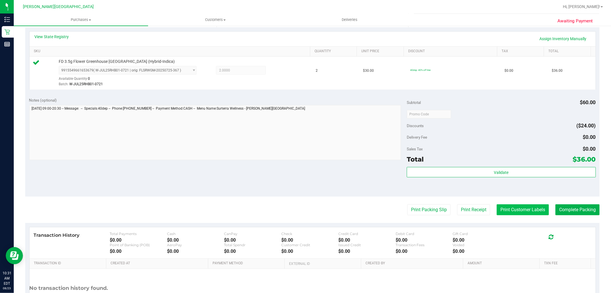
click at [509, 207] on button "Print Customer Labels" at bounding box center [523, 209] width 52 height 11
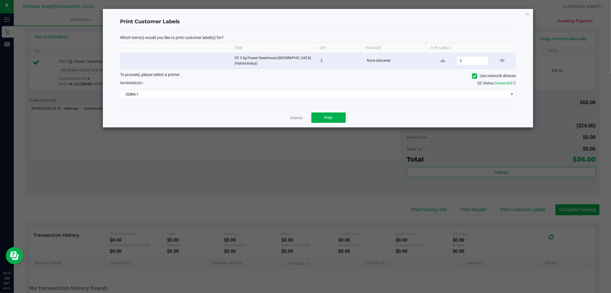
click at [527, 14] on icon "button" at bounding box center [528, 13] width 4 height 7
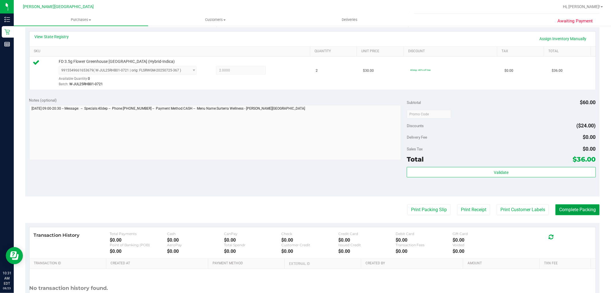
click at [571, 210] on button "Complete Packing" at bounding box center [578, 209] width 44 height 11
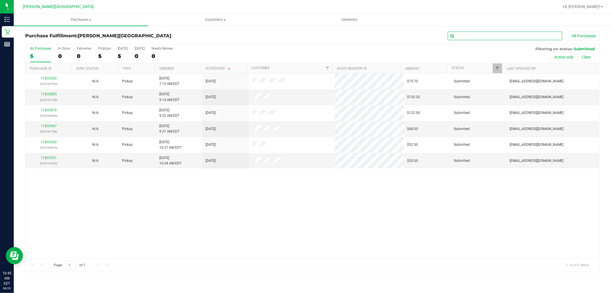
click at [475, 36] on input "text" at bounding box center [505, 36] width 115 height 9
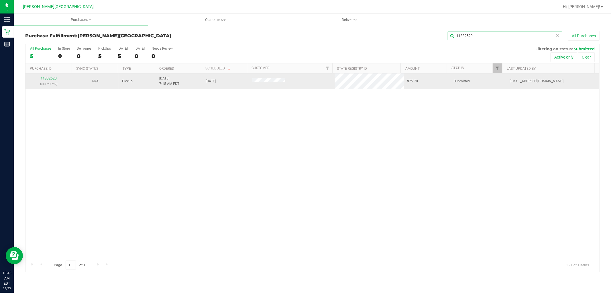
type input "11832520"
click at [54, 78] on link "11832520" at bounding box center [49, 78] width 16 height 4
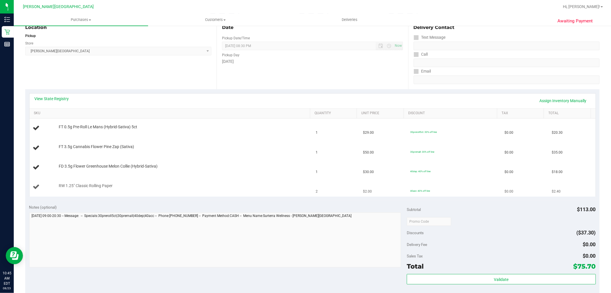
scroll to position [127, 0]
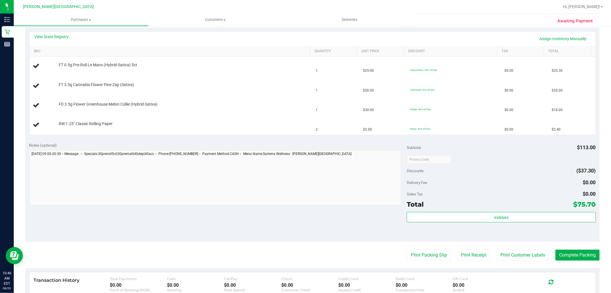
drag, startPoint x: 273, startPoint y: 216, endPoint x: 319, endPoint y: 231, distance: 47.8
click at [319, 231] on div "Notes (optional) Subtotal $113.00 Discounts ($37.30) Delivery Fee $0.00 Sales T…" at bounding box center [312, 189] width 574 height 103
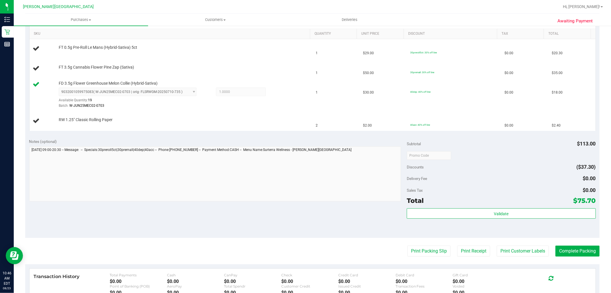
scroll to position [191, 0]
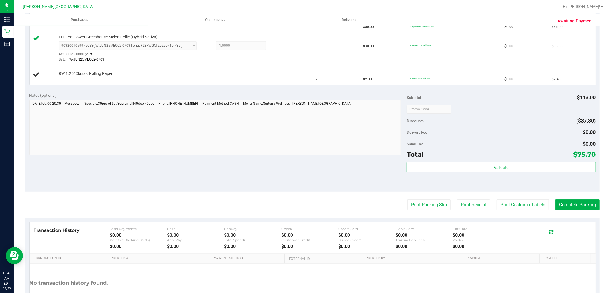
click at [211, 211] on purchase-details "Back Edit Purchase Cancel Purchase View Profile # 11832520 BioTrack ID: - Submi…" at bounding box center [312, 82] width 574 height 485
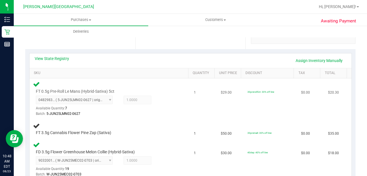
scroll to position [115, 0]
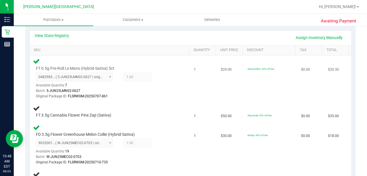
scroll to position [134, 0]
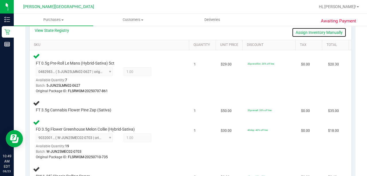
click at [327, 33] on link "Assign Inventory Manually" at bounding box center [319, 33] width 54 height 10
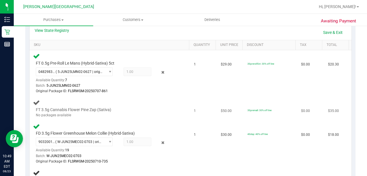
click at [64, 113] on div "No packages available" at bounding box center [105, 114] width 139 height 5
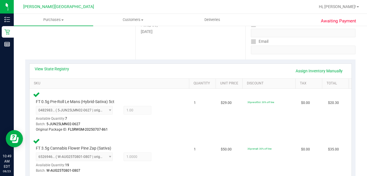
scroll to position [19, 0]
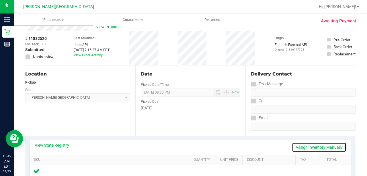
drag, startPoint x: 328, startPoint y: 146, endPoint x: 332, endPoint y: 156, distance: 10.8
click at [328, 146] on link "Assign Inventory Manually" at bounding box center [319, 147] width 54 height 10
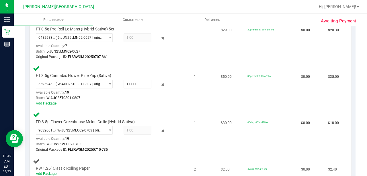
scroll to position [210, 0]
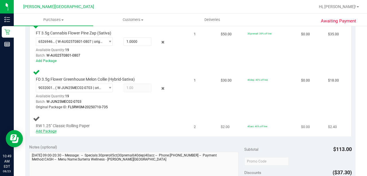
click at [52, 129] on link "Add Package" at bounding box center [46, 131] width 21 height 4
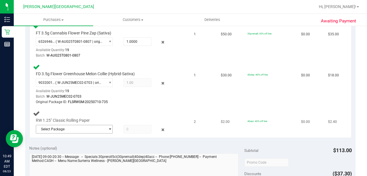
click at [100, 125] on span "Select Package" at bounding box center [70, 129] width 69 height 8
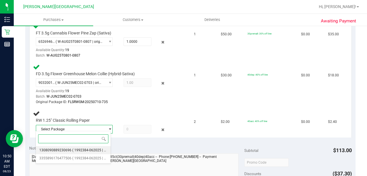
click at [93, 149] on span "( 1992384-062025 | orig: FLSRWJR-20250723-019 )" at bounding box center [112, 150] width 80 height 4
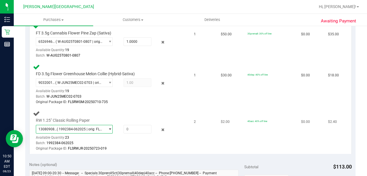
click at [96, 125] on span "1308090889230696 ( 1992384-062025 | orig: FLSRWJR-20250723-019 )" at bounding box center [70, 129] width 69 height 8
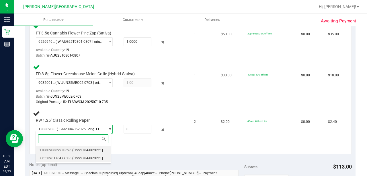
click at [86, 157] on span "( 1992384-062025 | orig: FLSRWJR-20250620-008 )" at bounding box center [112, 158] width 80 height 4
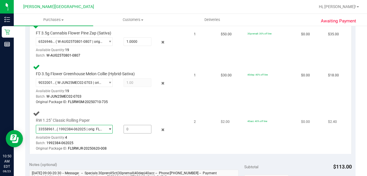
click at [138, 128] on span at bounding box center [137, 129] width 28 height 9
type input "2"
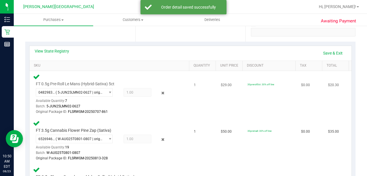
scroll to position [95, 0]
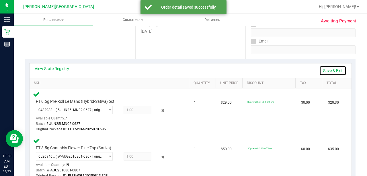
click at [326, 70] on link "Save & Exit" at bounding box center [332, 71] width 27 height 10
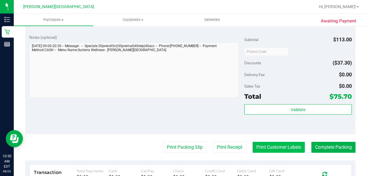
scroll to position [344, 0]
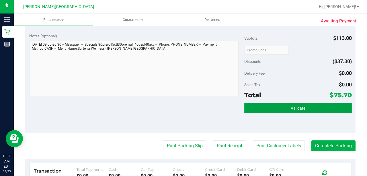
click at [298, 106] on span "Validate" at bounding box center [298, 108] width 15 height 5
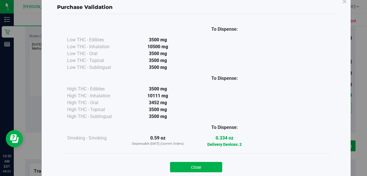
scroll to position [29, 0]
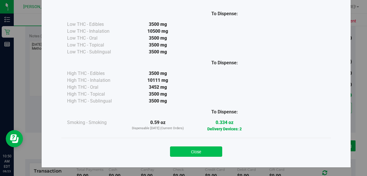
click at [198, 150] on button "Close" at bounding box center [196, 151] width 52 height 10
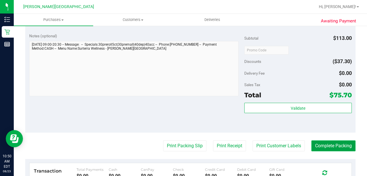
click at [327, 145] on button "Complete Packing" at bounding box center [333, 145] width 44 height 11
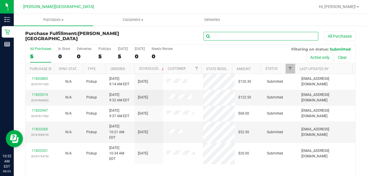
click at [233, 34] on input "text" at bounding box center [260, 36] width 115 height 9
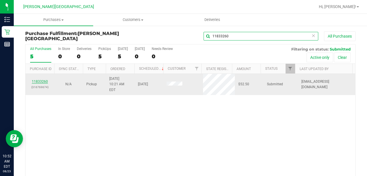
type input "11833260"
click at [41, 79] on link "11833260" at bounding box center [40, 81] width 16 height 4
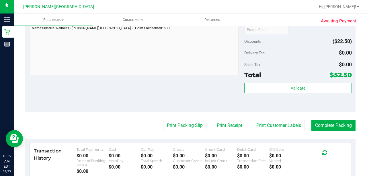
scroll to position [267, 0]
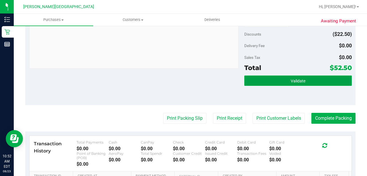
click at [299, 79] on span "Validate" at bounding box center [298, 81] width 15 height 5
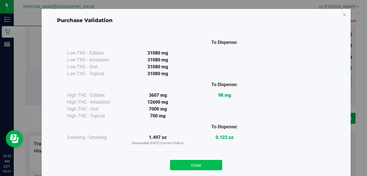
click at [183, 161] on button "Close" at bounding box center [196, 165] width 52 height 10
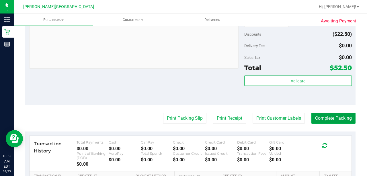
drag, startPoint x: 339, startPoint y: 117, endPoint x: 348, endPoint y: 126, distance: 12.8
click at [339, 117] on button "Complete Packing" at bounding box center [333, 118] width 44 height 11
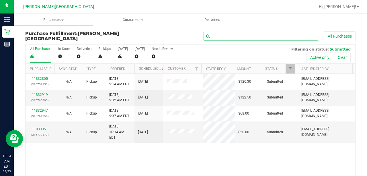
click at [270, 36] on input "text" at bounding box center [260, 36] width 115 height 9
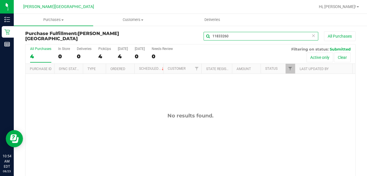
type input "11833260"
click at [61, 18] on span "Purchases" at bounding box center [53, 19] width 79 height 5
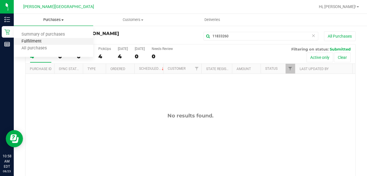
click at [31, 44] on span "Fulfillment" at bounding box center [32, 41] width 36 height 5
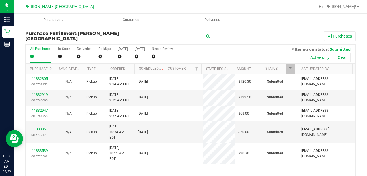
click at [242, 36] on input "text" at bounding box center [260, 36] width 115 height 9
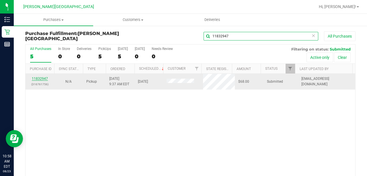
type input "11832947"
click at [40, 77] on link "11832947" at bounding box center [40, 79] width 16 height 4
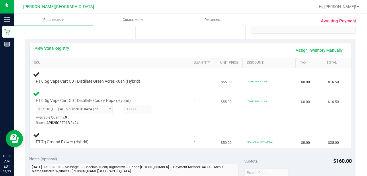
scroll to position [115, 0]
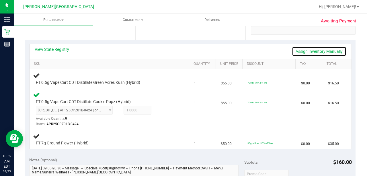
click at [299, 50] on link "Assign Inventory Manually" at bounding box center [319, 51] width 54 height 10
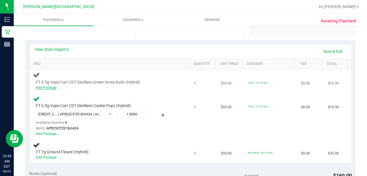
click at [44, 85] on link "Add Package" at bounding box center [46, 87] width 21 height 4
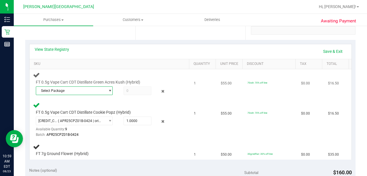
click at [74, 91] on span "Select Package" at bounding box center [70, 91] width 69 height 8
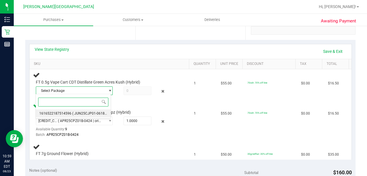
click at [79, 113] on span "( JUN25CJP01-0618 | orig: FLSRWGM-20250624-674 )" at bounding box center [114, 113] width 85 height 4
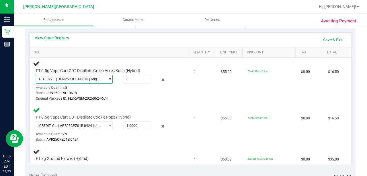
scroll to position [134, 0]
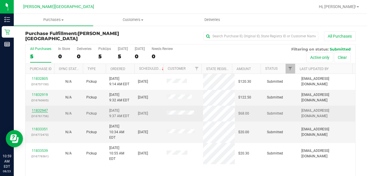
click at [44, 108] on link "11832947" at bounding box center [40, 110] width 16 height 4
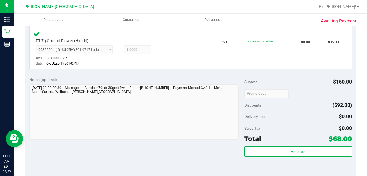
scroll to position [248, 0]
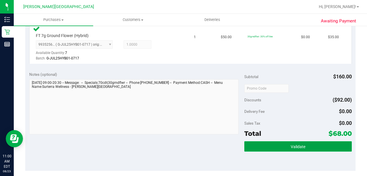
click at [302, 142] on button "Validate" at bounding box center [297, 146] width 107 height 10
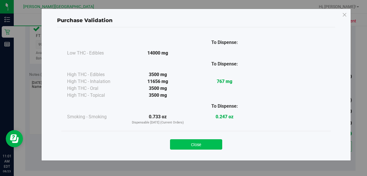
click at [191, 144] on button "Close" at bounding box center [196, 144] width 52 height 10
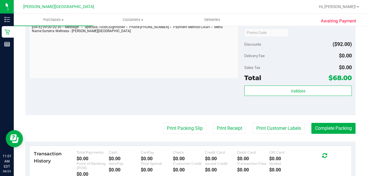
scroll to position [305, 0]
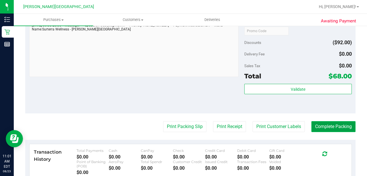
click at [332, 121] on button "Complete Packing" at bounding box center [333, 126] width 44 height 11
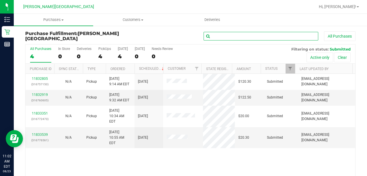
click at [251, 39] on input "text" at bounding box center [260, 36] width 115 height 9
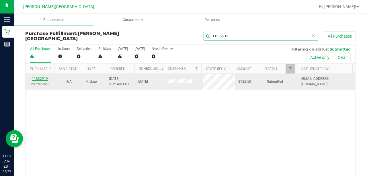
type input "11832919"
click at [38, 77] on link "11832919" at bounding box center [40, 79] width 16 height 4
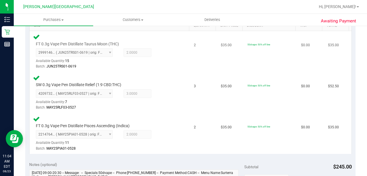
scroll to position [267, 0]
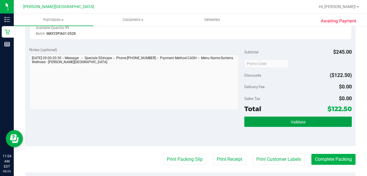
click at [285, 117] on button "Validate" at bounding box center [297, 121] width 107 height 10
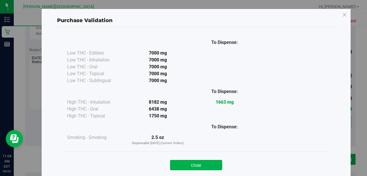
drag, startPoint x: 191, startPoint y: 161, endPoint x: 194, endPoint y: 159, distance: 3.8
click at [191, 161] on button "Close" at bounding box center [196, 165] width 52 height 10
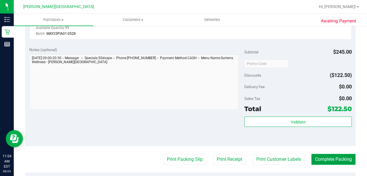
click at [323, 158] on button "Complete Packing" at bounding box center [333, 159] width 44 height 11
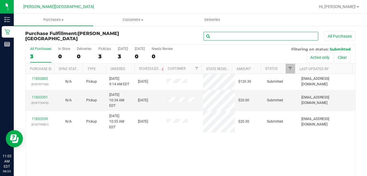
click at [218, 37] on input "text" at bounding box center [260, 36] width 115 height 9
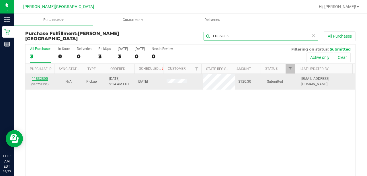
type input "11832805"
click at [39, 78] on link "11832805" at bounding box center [40, 79] width 16 height 4
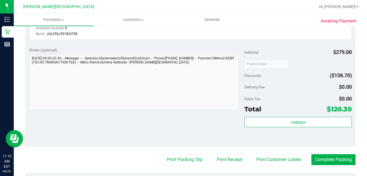
scroll to position [267, 0]
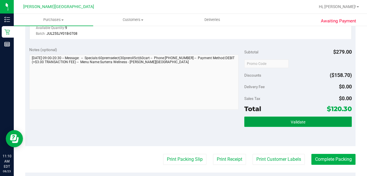
click at [296, 120] on span "Validate" at bounding box center [298, 121] width 15 height 5
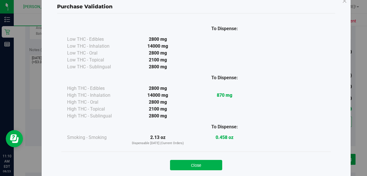
scroll to position [27, 0]
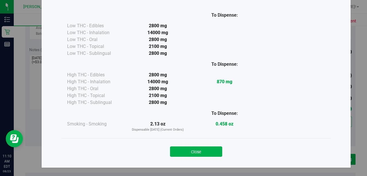
click at [181, 151] on button "Close" at bounding box center [196, 151] width 52 height 10
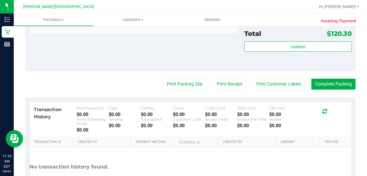
scroll to position [344, 0]
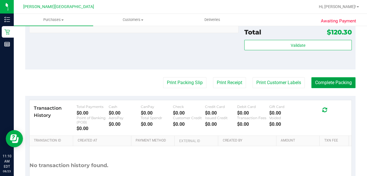
click at [329, 81] on button "Complete Packing" at bounding box center [333, 82] width 44 height 11
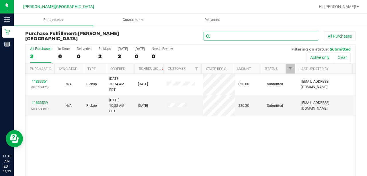
click at [240, 36] on input "text" at bounding box center [260, 36] width 115 height 9
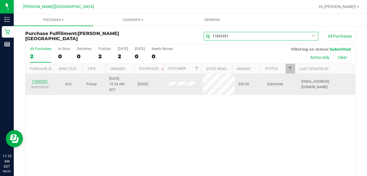
type input "11833351"
click at [39, 79] on link "11833351" at bounding box center [40, 81] width 16 height 4
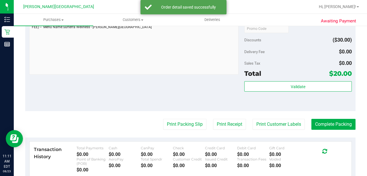
scroll to position [229, 0]
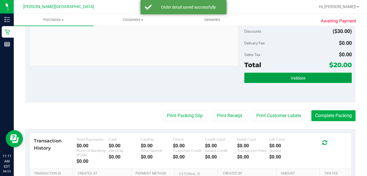
drag, startPoint x: 309, startPoint y: 77, endPoint x: 318, endPoint y: 120, distance: 43.9
click at [309, 77] on button "Validate" at bounding box center [297, 77] width 107 height 10
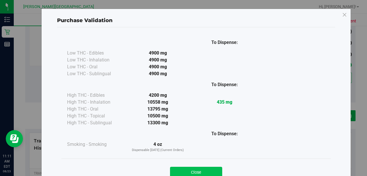
click at [210, 168] on button "Close" at bounding box center [196, 171] width 52 height 10
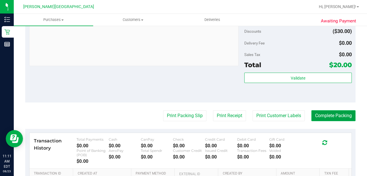
click at [335, 113] on button "Complete Packing" at bounding box center [333, 115] width 44 height 11
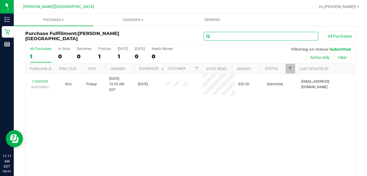
click at [259, 37] on input "text" at bounding box center [260, 36] width 115 height 9
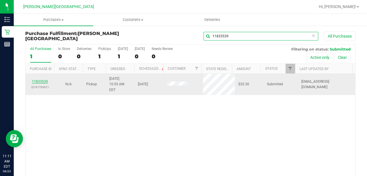
type input "11833539"
click at [43, 79] on link "11833539" at bounding box center [40, 81] width 16 height 4
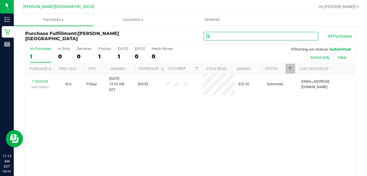
click at [269, 36] on input "text" at bounding box center [260, 36] width 115 height 9
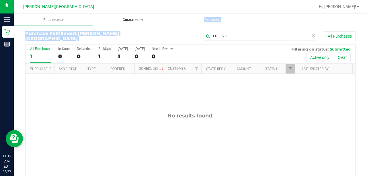
drag, startPoint x: 234, startPoint y: 36, endPoint x: 167, endPoint y: 25, distance: 67.6
click at [167, 25] on retail "Purchases Summary of purchases Fulfillment All purchases Customers All customer…" at bounding box center [190, 109] width 353 height 190
click at [244, 36] on input "11833260" at bounding box center [260, 36] width 115 height 9
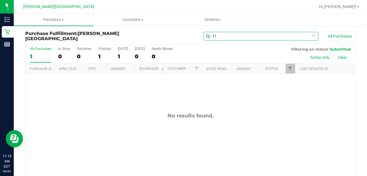
type input "1"
type input "11833351"
click at [30, 54] on div "1" at bounding box center [40, 56] width 21 height 7
click at [0, 0] on input "All Purchases 1" at bounding box center [0, 0] width 0 height 0
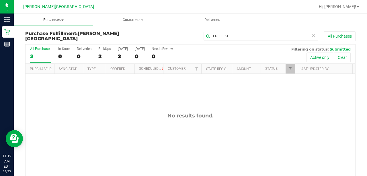
click at [56, 20] on span "Purchases" at bounding box center [53, 19] width 79 height 5
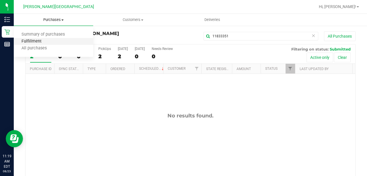
click at [33, 41] on span "Fulfillment" at bounding box center [32, 41] width 36 height 5
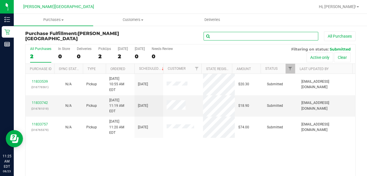
click at [212, 36] on input "text" at bounding box center [260, 36] width 115 height 9
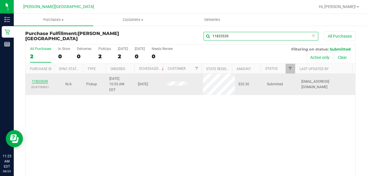
type input "11833539"
click at [43, 79] on link "11833539" at bounding box center [40, 81] width 16 height 4
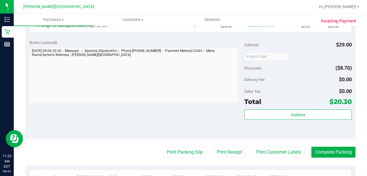
scroll to position [172, 0]
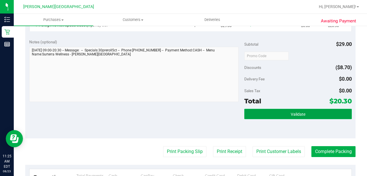
click at [301, 112] on span "Validate" at bounding box center [298, 114] width 15 height 5
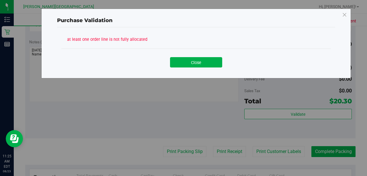
click at [191, 67] on div "Close" at bounding box center [195, 59] width 269 height 23
click at [195, 61] on button "Close" at bounding box center [196, 62] width 52 height 10
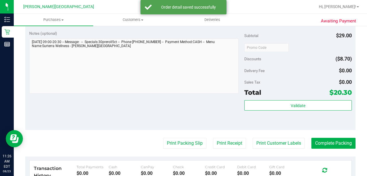
scroll to position [210, 0]
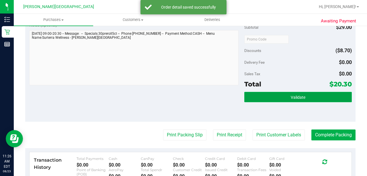
click at [301, 96] on span "Validate" at bounding box center [298, 97] width 15 height 5
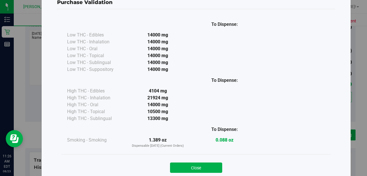
scroll to position [34, 0]
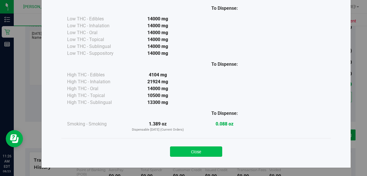
click at [211, 149] on button "Close" at bounding box center [196, 151] width 52 height 10
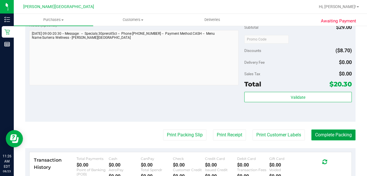
click at [329, 130] on button "Complete Packing" at bounding box center [333, 134] width 44 height 11
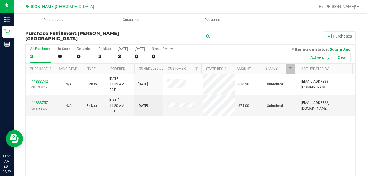
click at [224, 36] on input "text" at bounding box center [260, 36] width 115 height 9
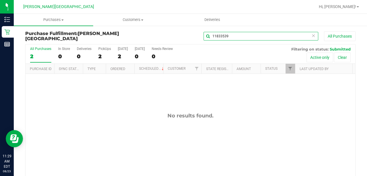
type input "11833539"
click at [56, 19] on span "Purchases" at bounding box center [53, 19] width 79 height 5
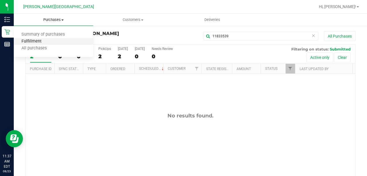
click at [36, 41] on span "Fulfillment" at bounding box center [32, 41] width 36 height 5
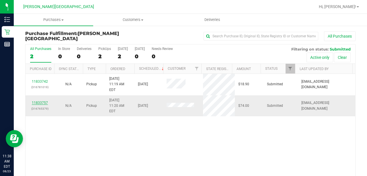
click at [38, 101] on link "11833757" at bounding box center [40, 103] width 16 height 4
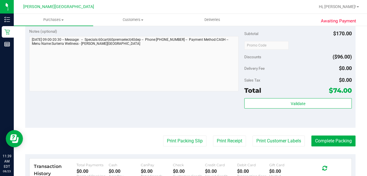
scroll to position [344, 0]
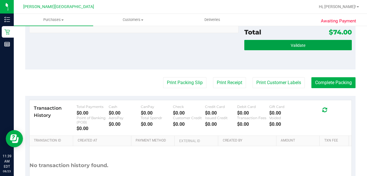
drag, startPoint x: 286, startPoint y: 43, endPoint x: 299, endPoint y: 61, distance: 22.4
click at [286, 42] on button "Validate" at bounding box center [297, 45] width 107 height 10
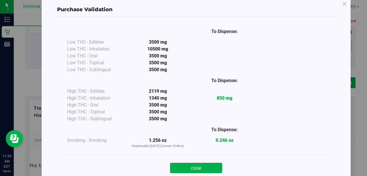
scroll to position [27, 0]
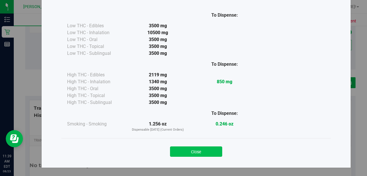
click at [197, 149] on button "Close" at bounding box center [196, 151] width 52 height 10
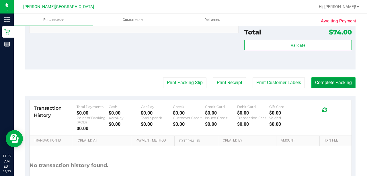
click at [329, 80] on button "Complete Packing" at bounding box center [333, 82] width 44 height 11
